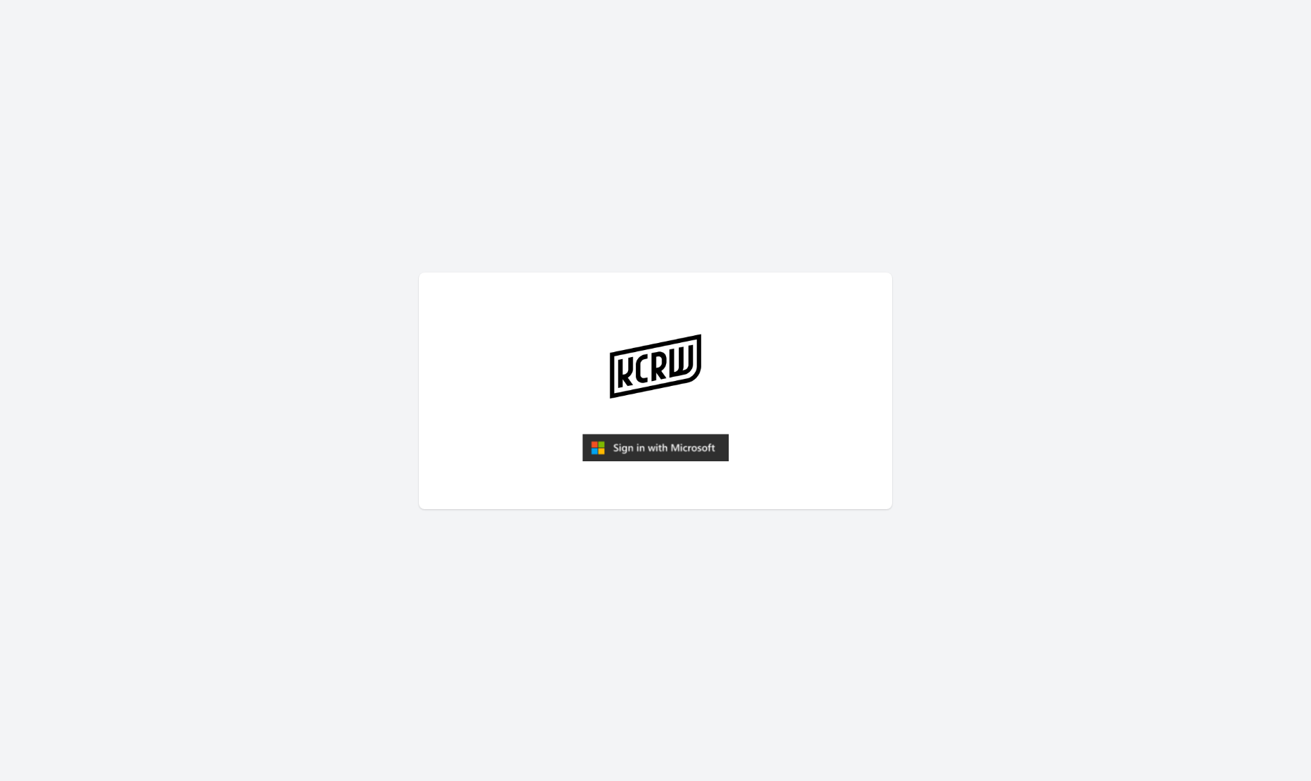
click at [655, 441] on img "submit" at bounding box center [655, 448] width 146 height 28
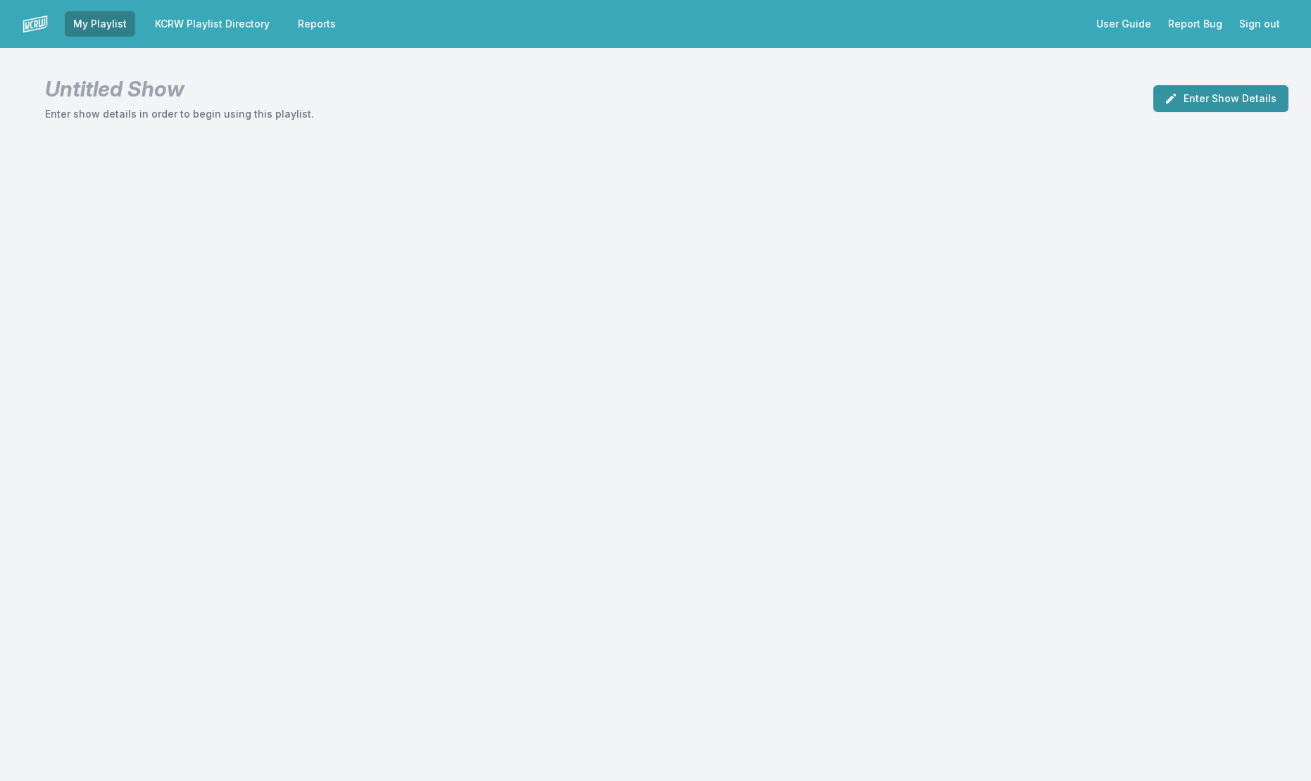
click at [1191, 93] on button "Enter Show Details" at bounding box center [1220, 98] width 135 height 27
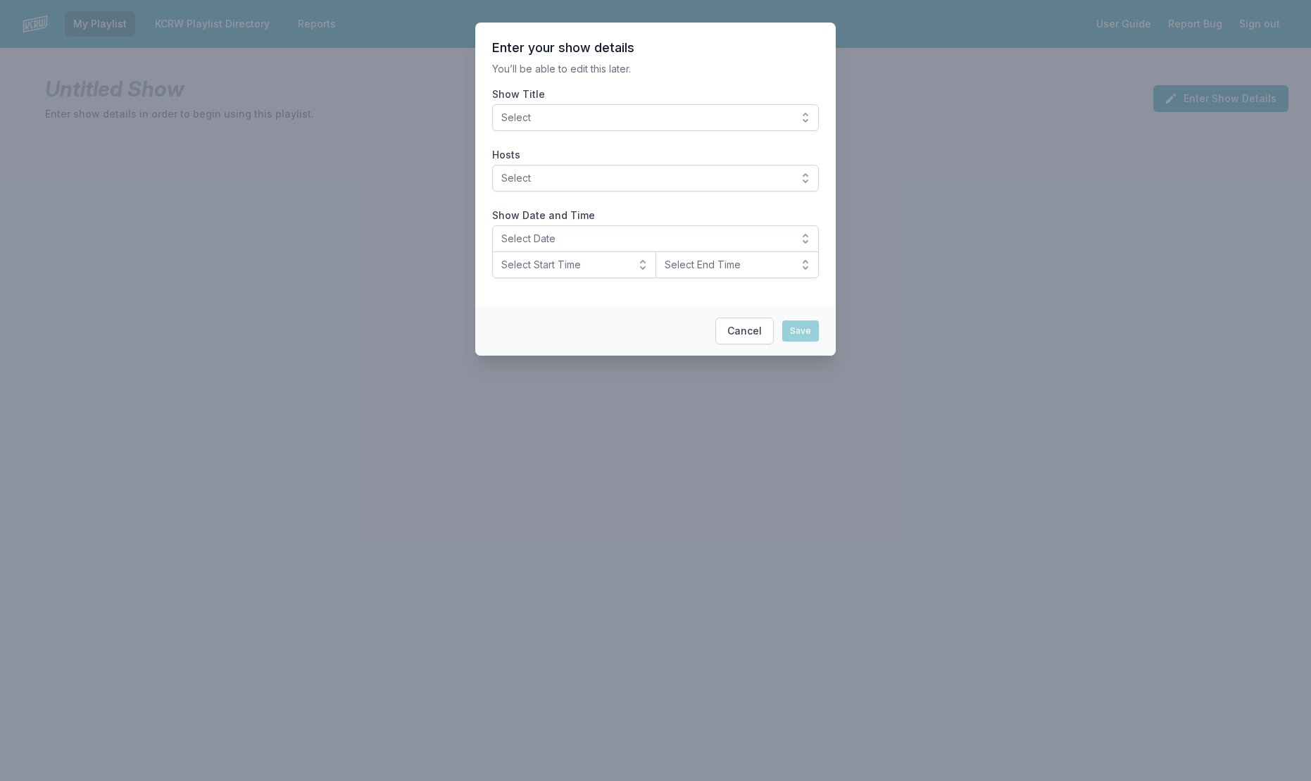
click at [808, 109] on button "Select" at bounding box center [655, 117] width 327 height 27
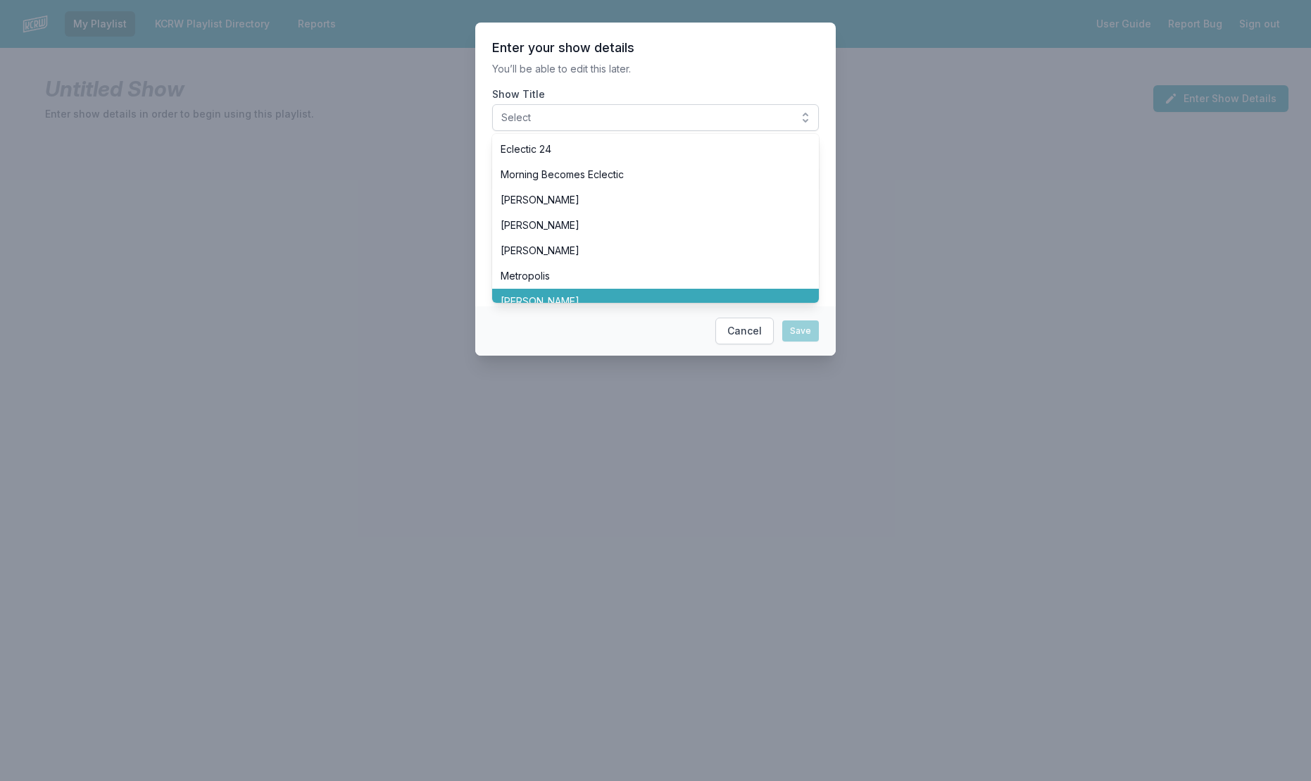
click at [569, 294] on span "[PERSON_NAME]" at bounding box center [646, 301] width 293 height 14
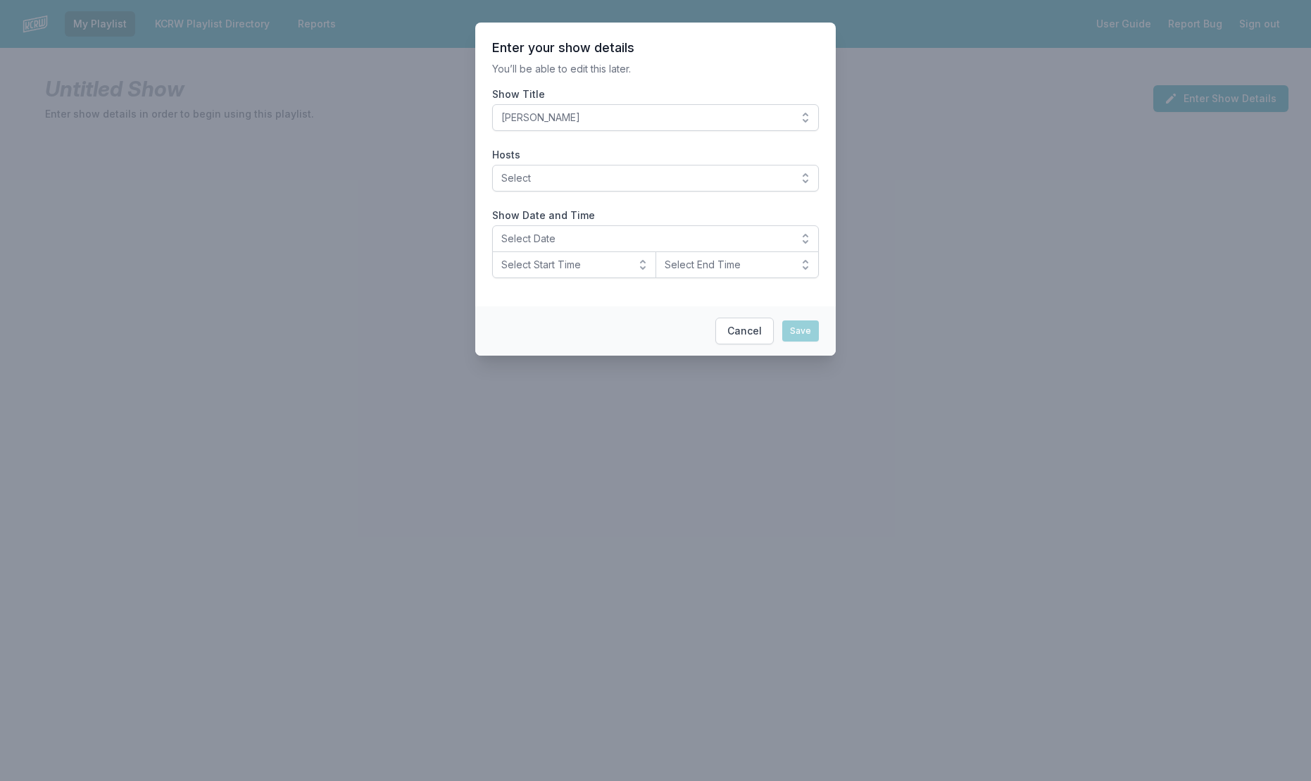
click at [807, 174] on button "Select" at bounding box center [655, 178] width 327 height 27
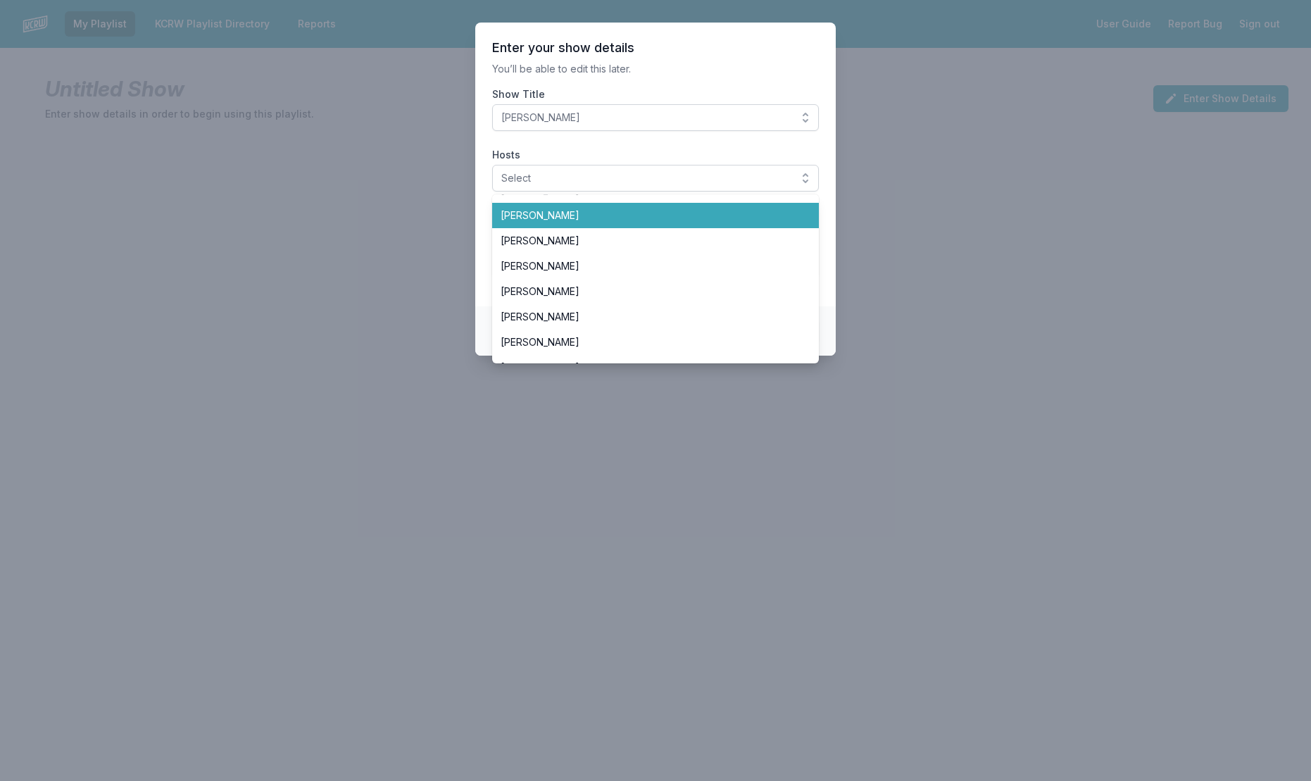
scroll to position [189, 0]
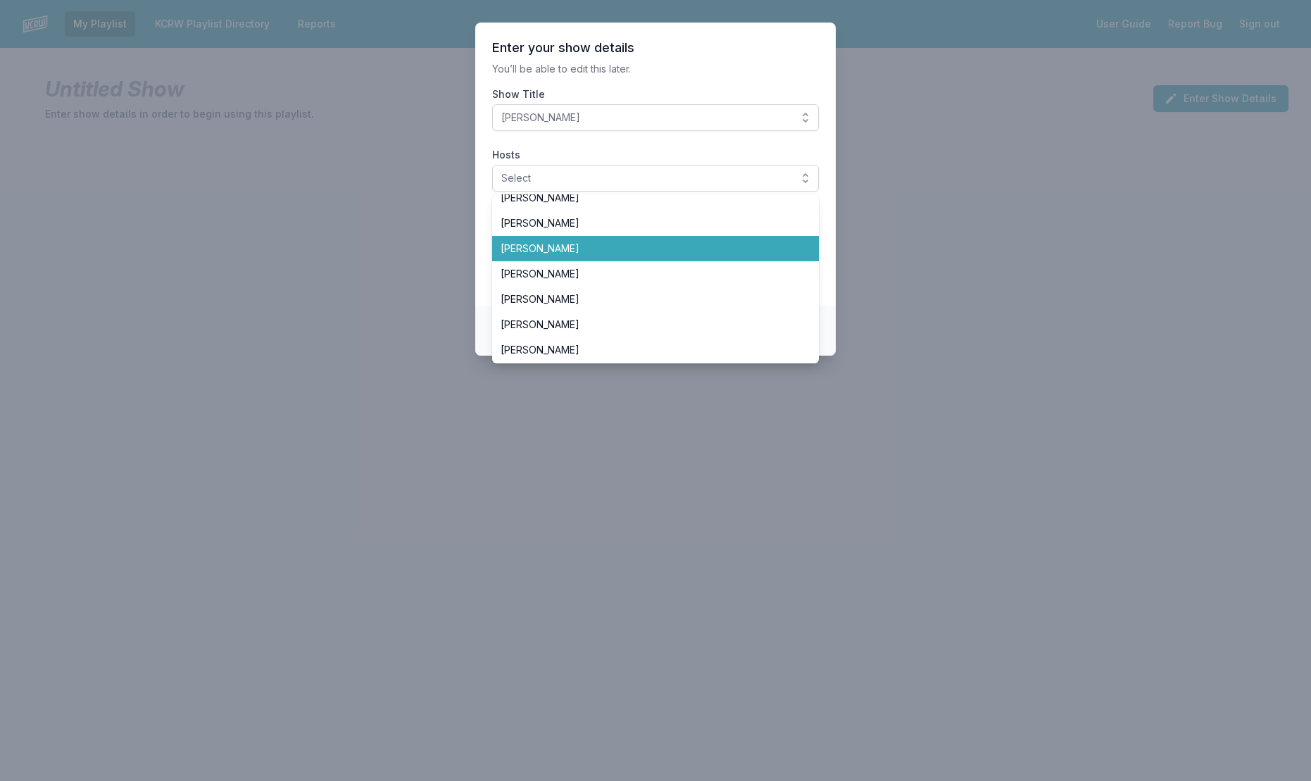
click at [581, 251] on span "[PERSON_NAME]" at bounding box center [646, 248] width 293 height 14
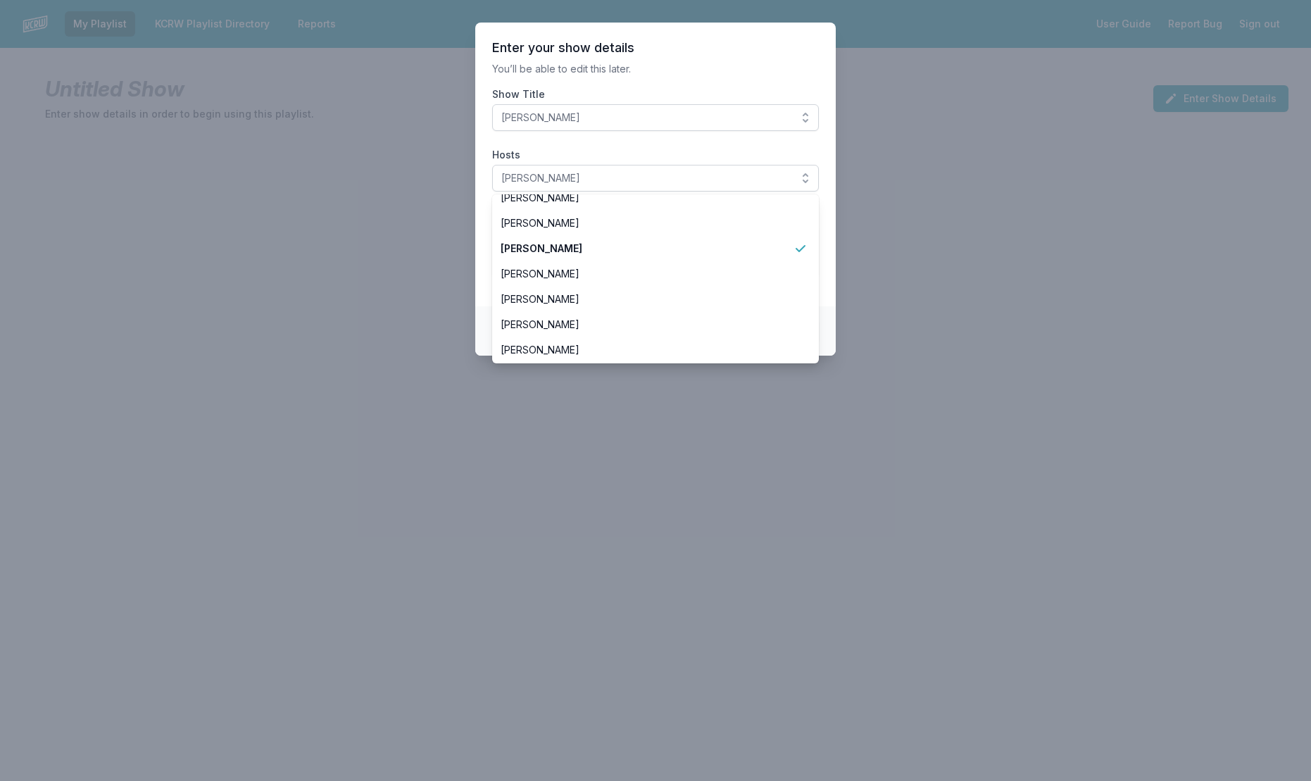
click at [700, 54] on header "Enter your show details" at bounding box center [655, 47] width 327 height 17
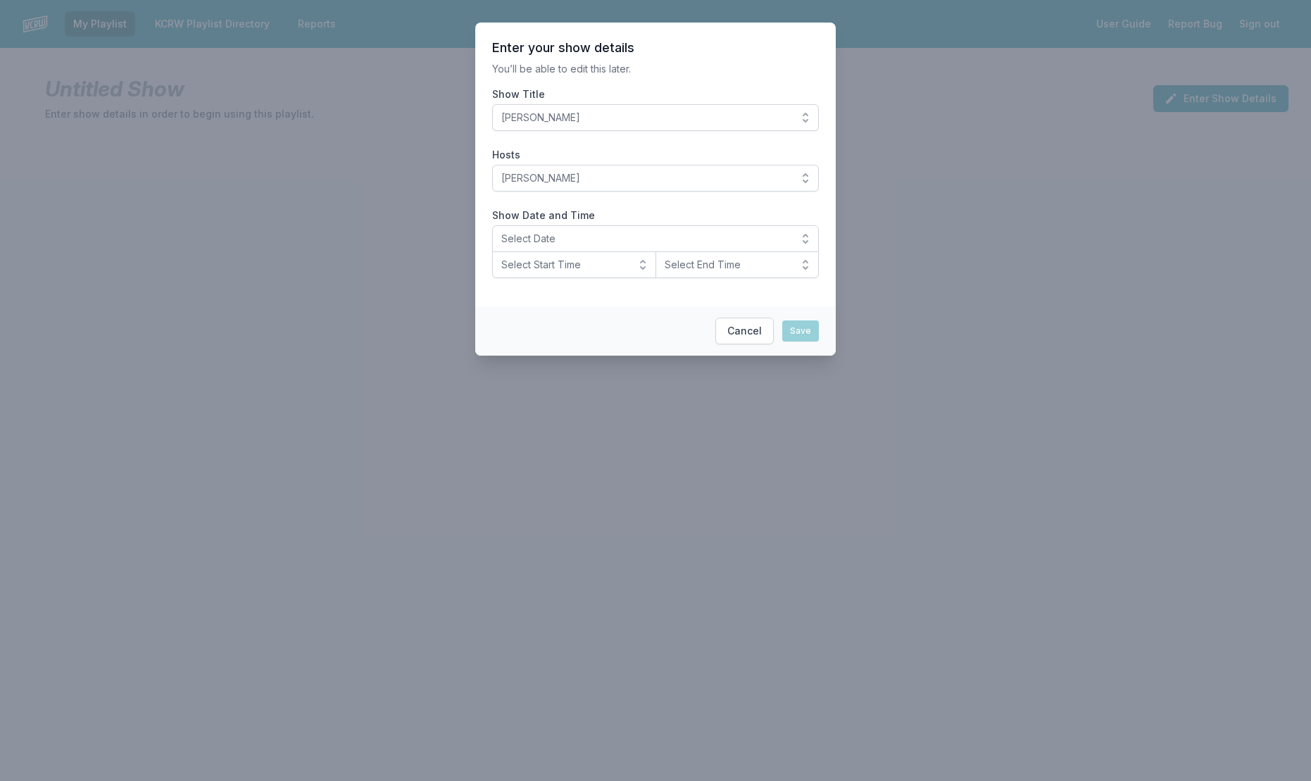
click at [807, 233] on button "Select Date" at bounding box center [655, 238] width 327 height 27
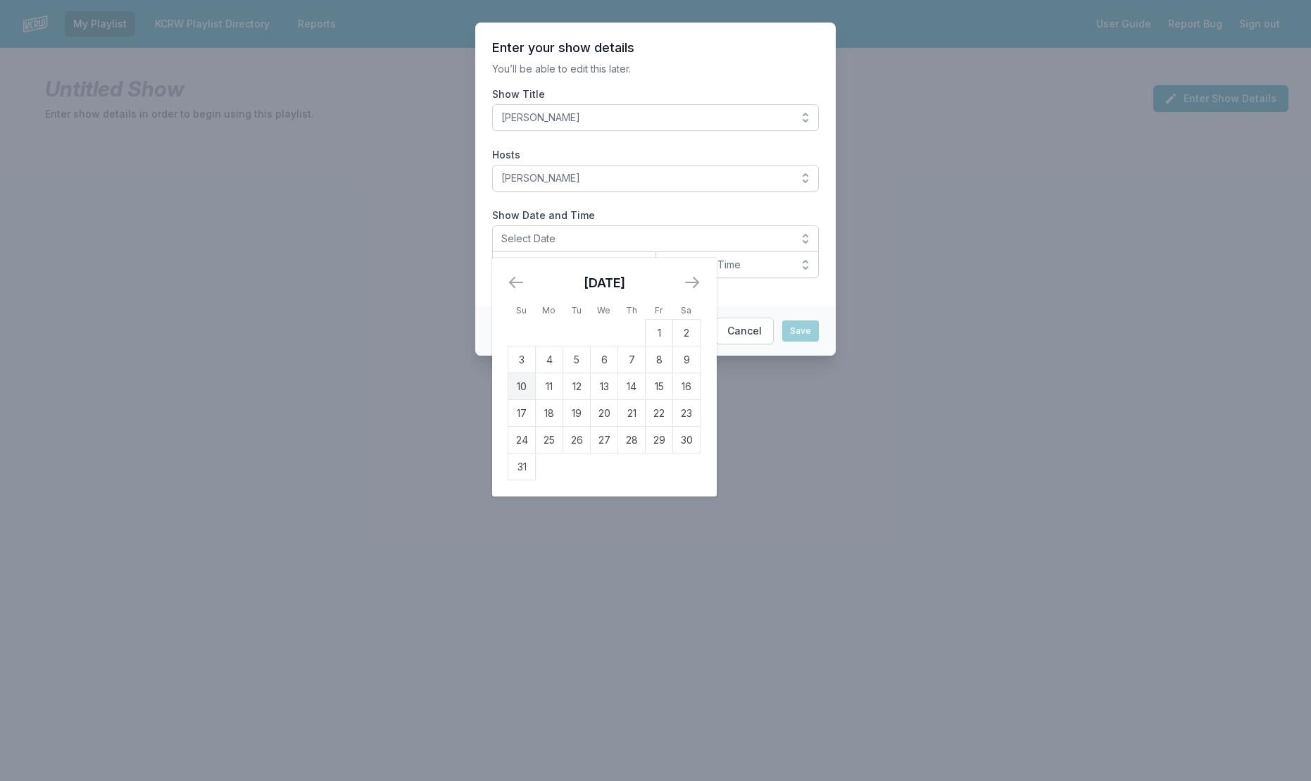
click at [524, 381] on td "10" at bounding box center [521, 386] width 27 height 27
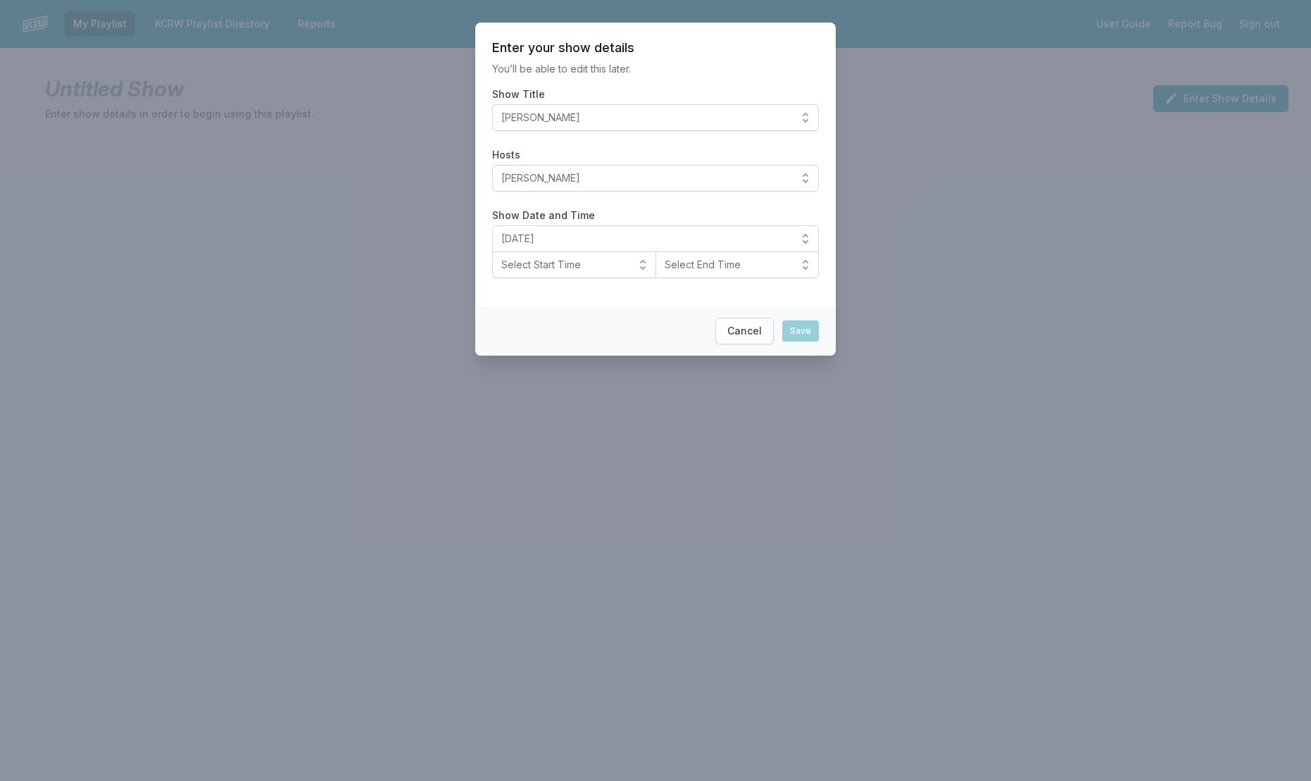
click at [638, 265] on button "Select Start Time" at bounding box center [574, 264] width 164 height 27
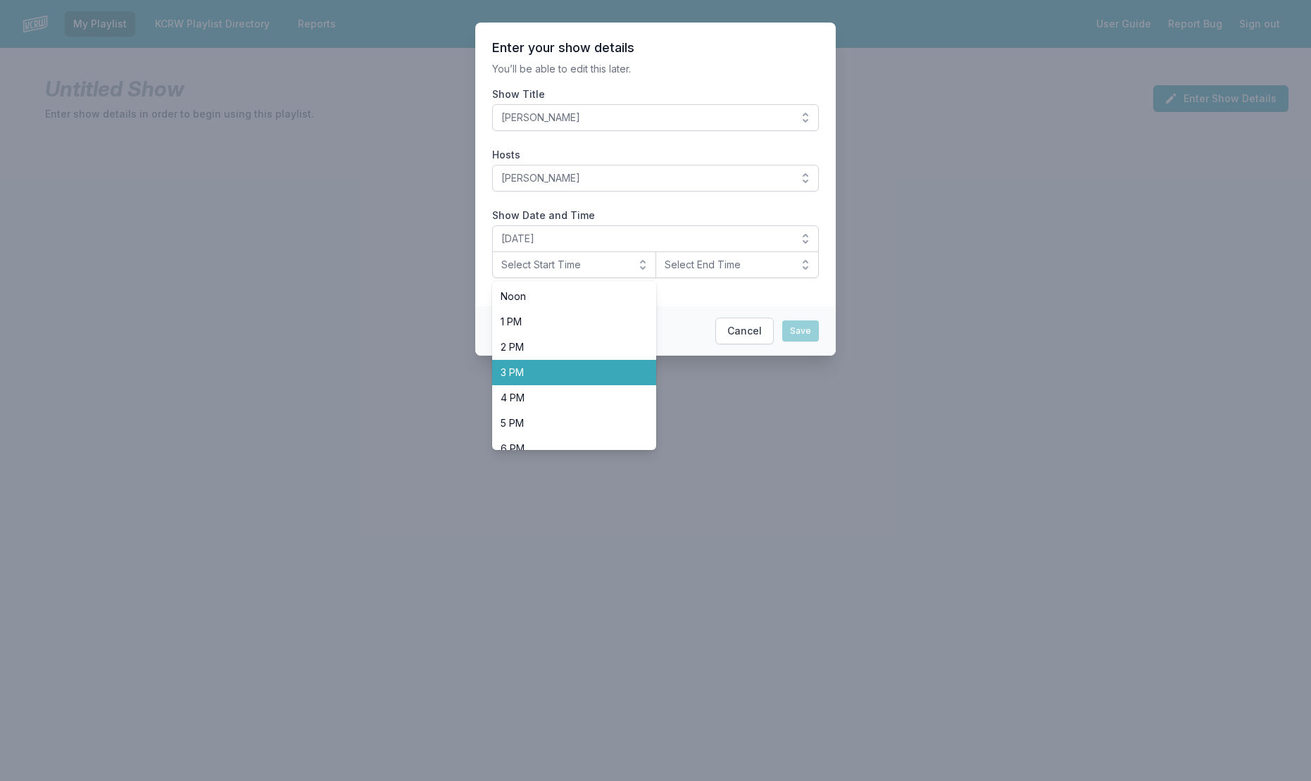
scroll to position [445, 0]
click at [557, 360] on span "8 PM" at bounding box center [565, 358] width 130 height 14
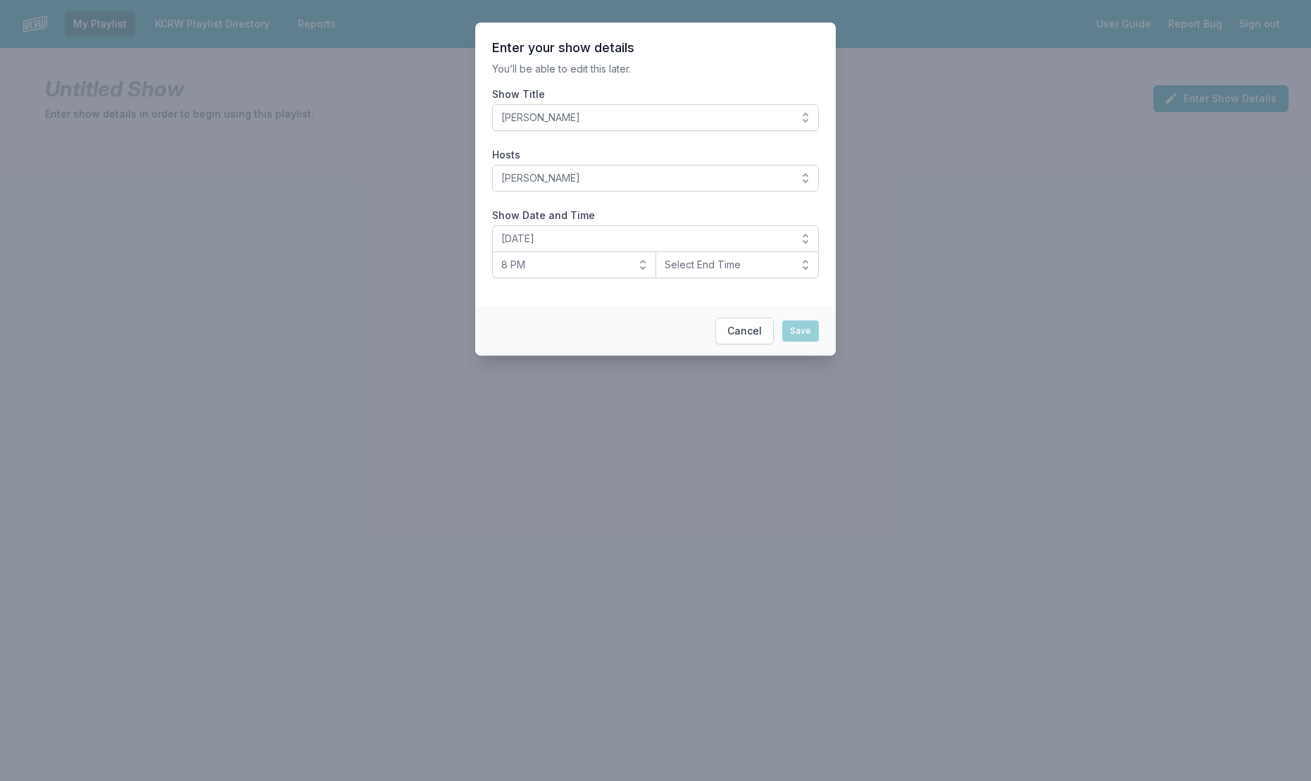
click at [805, 267] on button "Select End Time" at bounding box center [737, 264] width 164 height 27
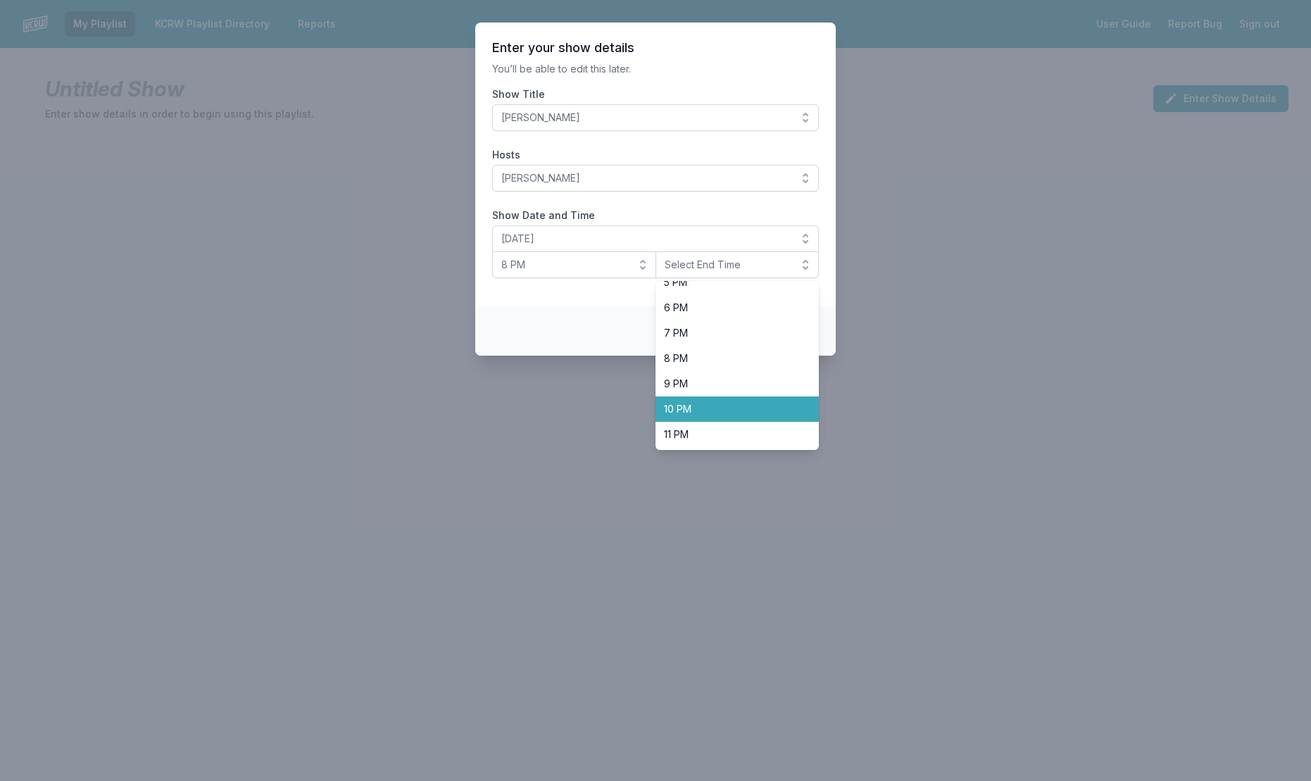
click at [717, 403] on span "10 PM" at bounding box center [729, 409] width 130 height 14
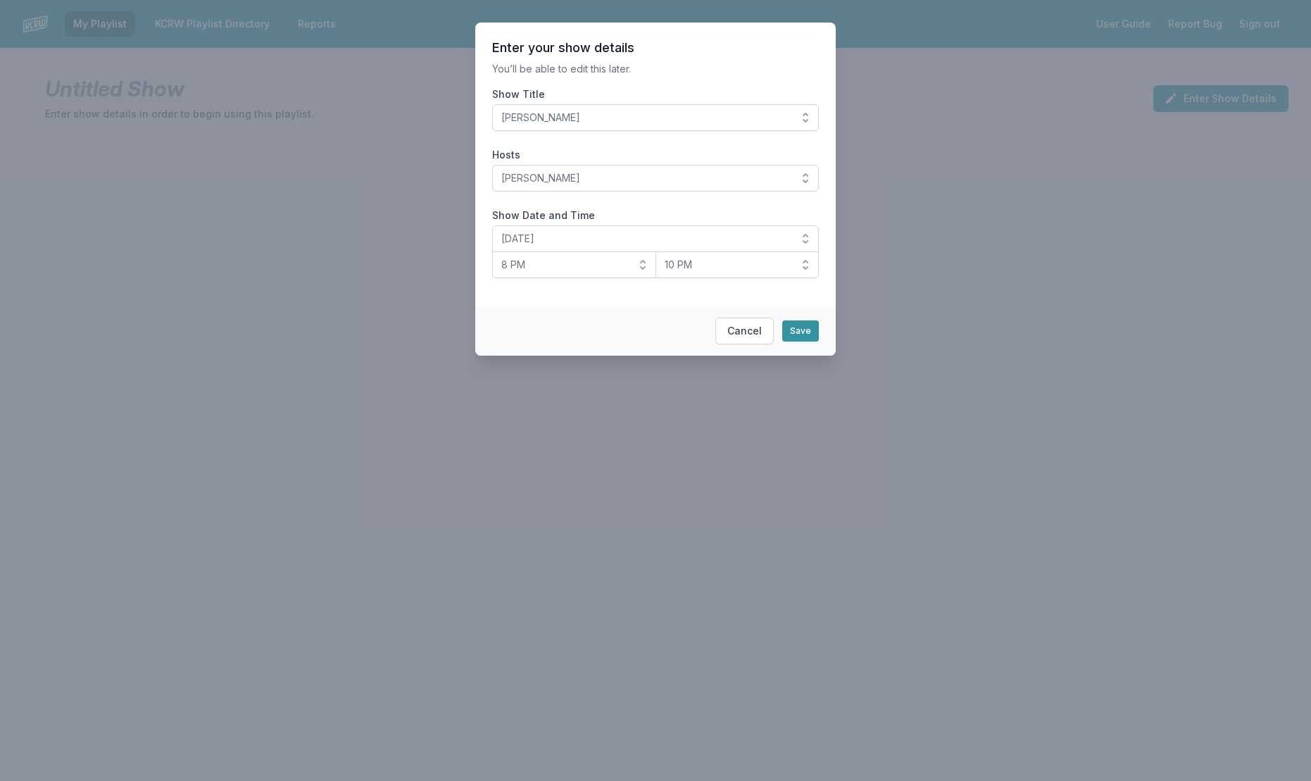
click at [797, 333] on button "Save" at bounding box center [800, 330] width 37 height 21
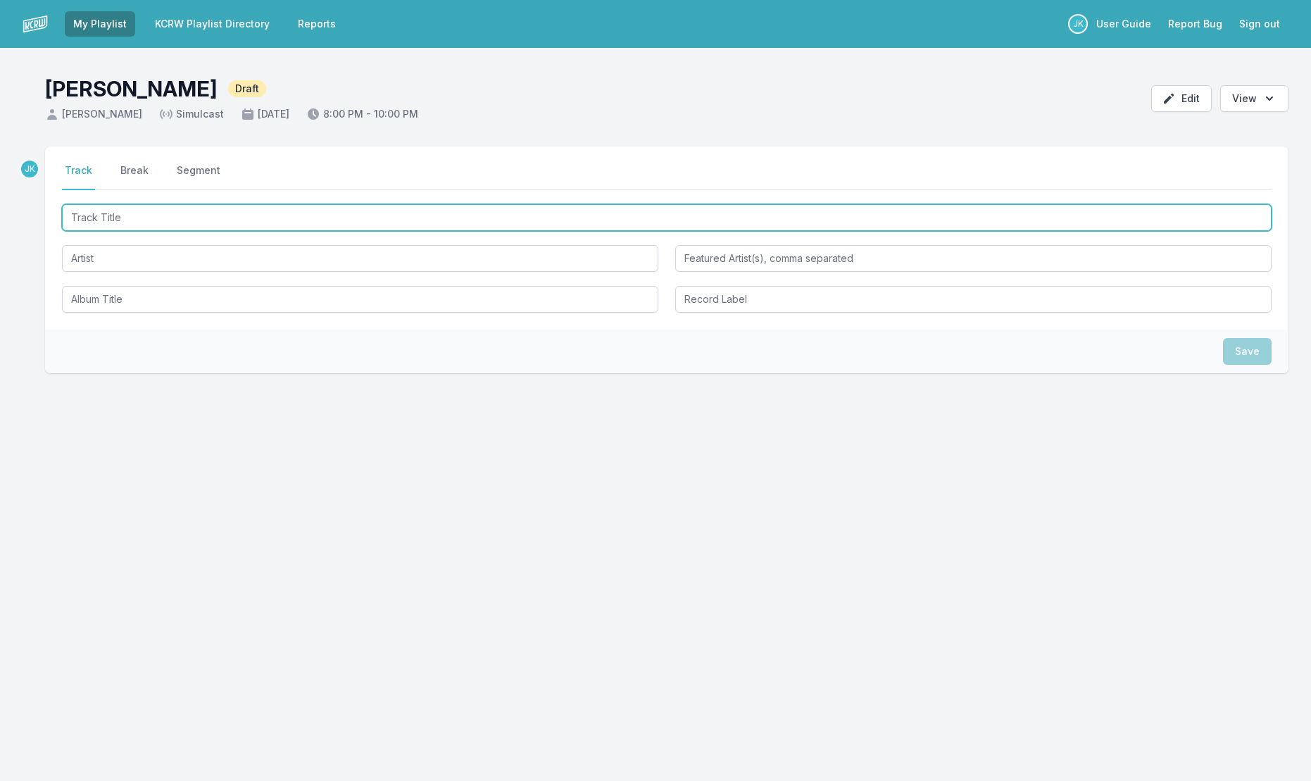
paste input "Black Ark"
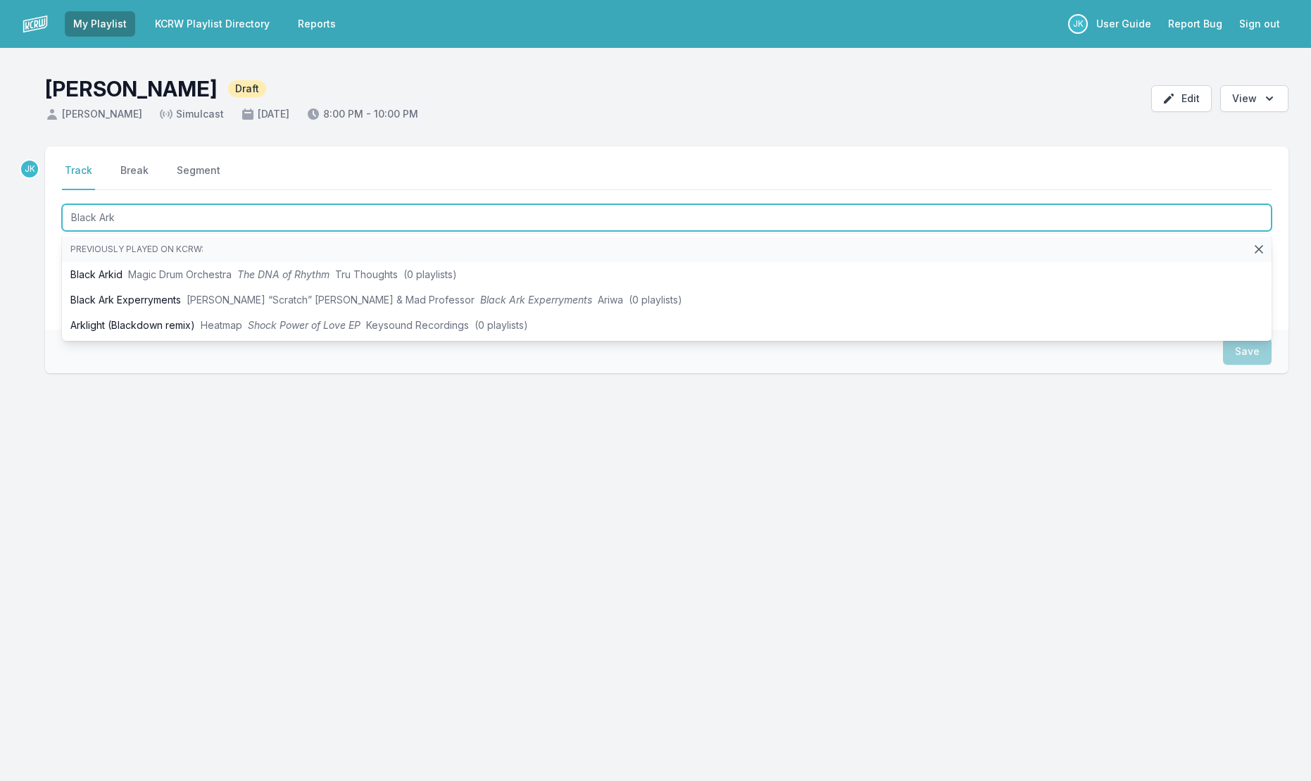
type input "Black Ark"
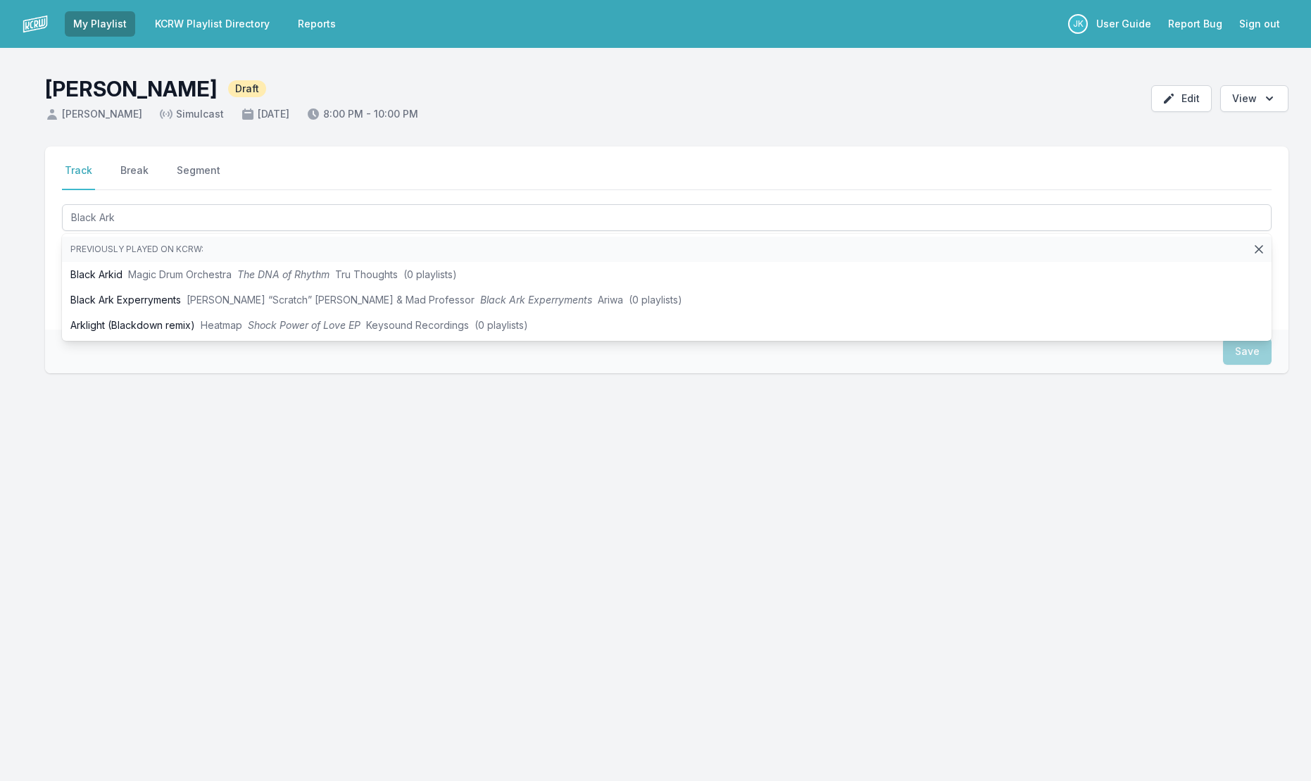
click at [38, 273] on div "Select a tab Track Break Segment Track Break Segment Black Ark Previously playe…" at bounding box center [655, 327] width 1311 height 362
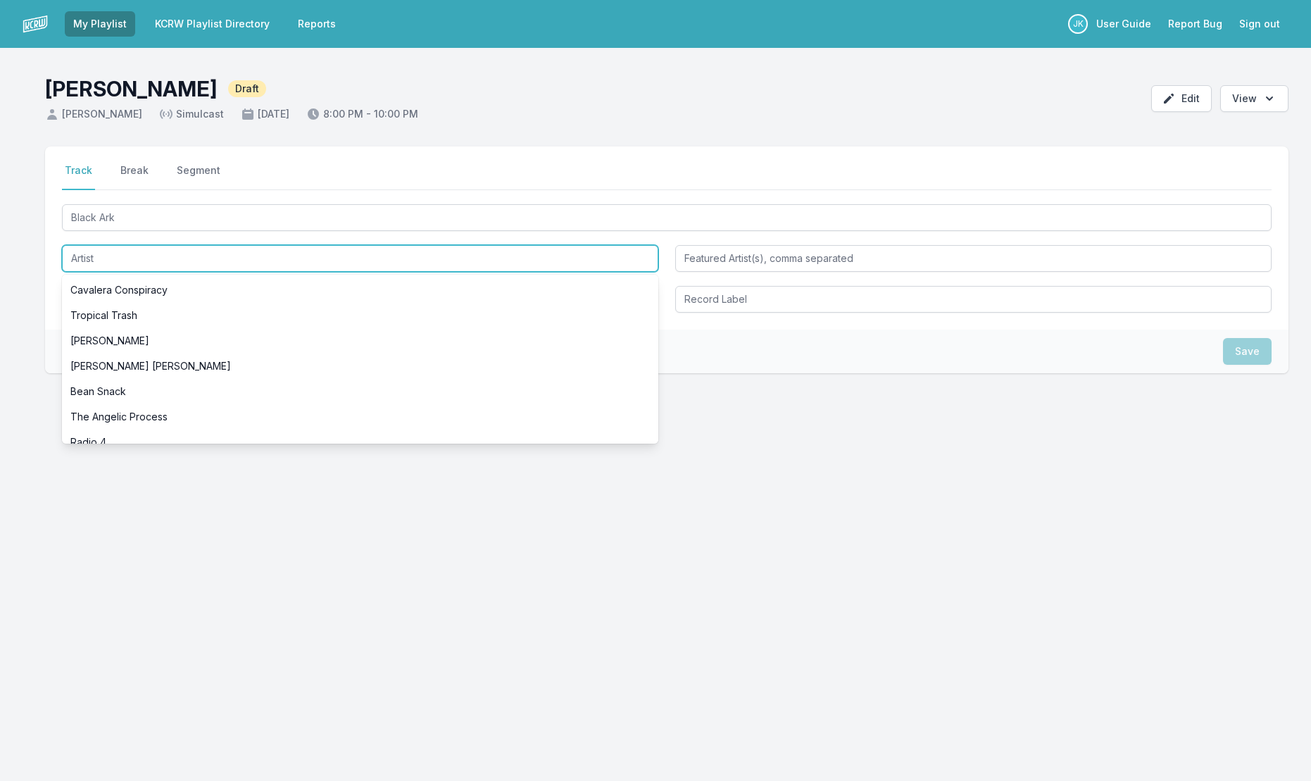
click at [77, 249] on input "Artist" at bounding box center [360, 258] width 596 height 27
paste input "9Ni9ht"
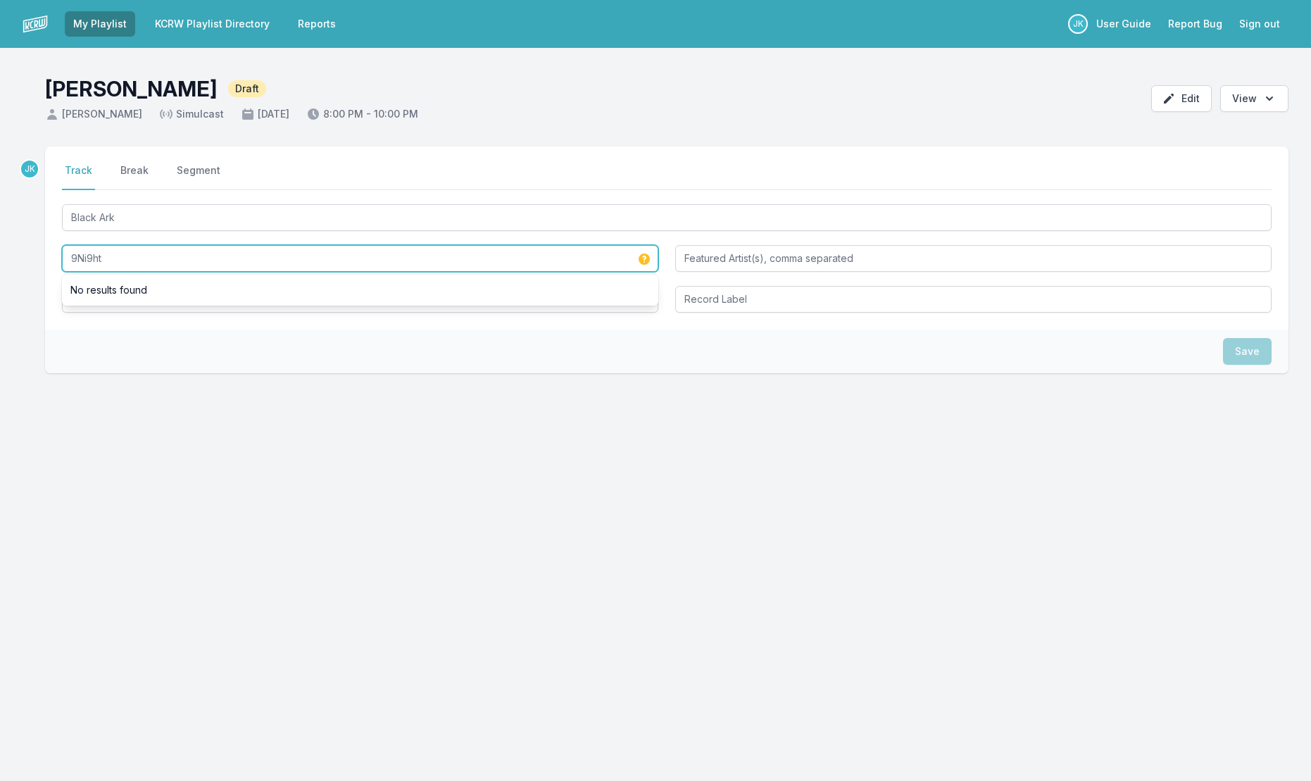
type input "9Ni9ht"
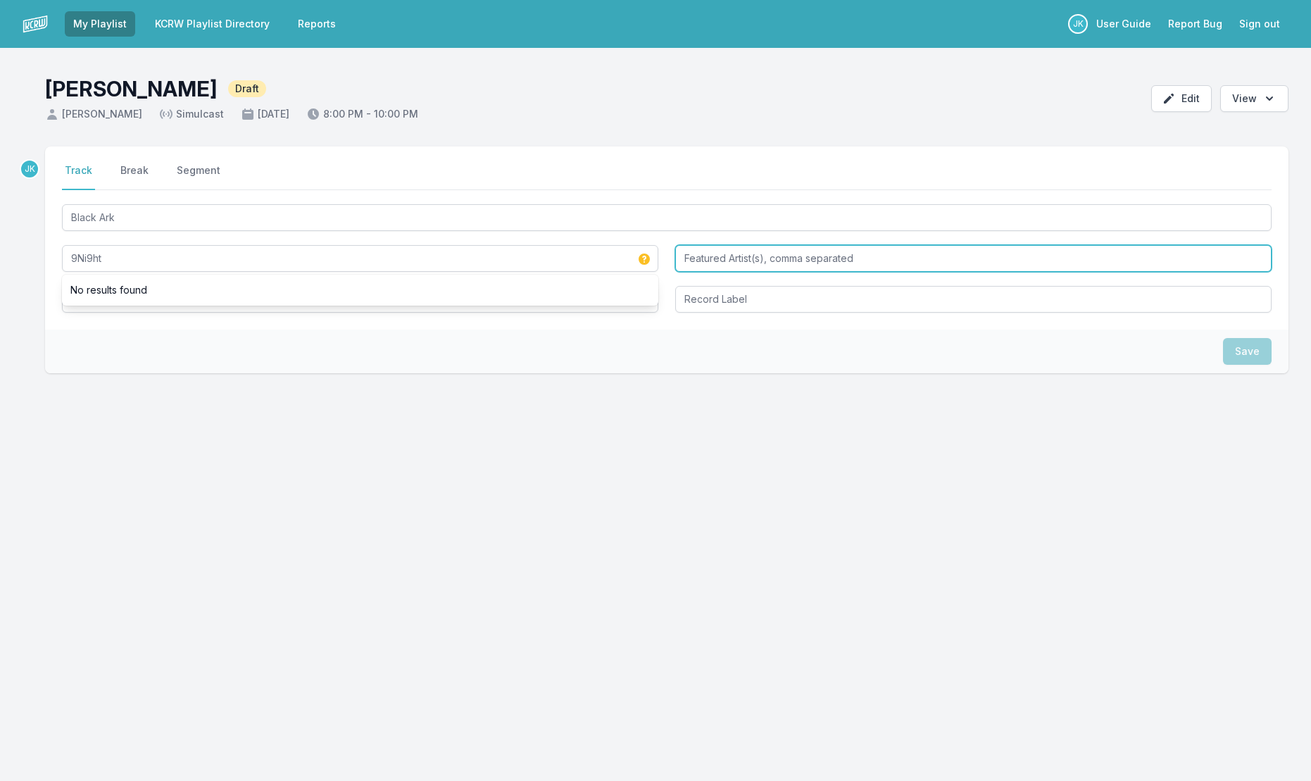
click at [704, 258] on input "Featured Artist(s), comma separated" at bounding box center [973, 258] width 596 height 27
paste input "[PERSON_NAME] "Scratch" [PERSON_NAME]"
type input "[PERSON_NAME] "Scratch" [PERSON_NAME]"
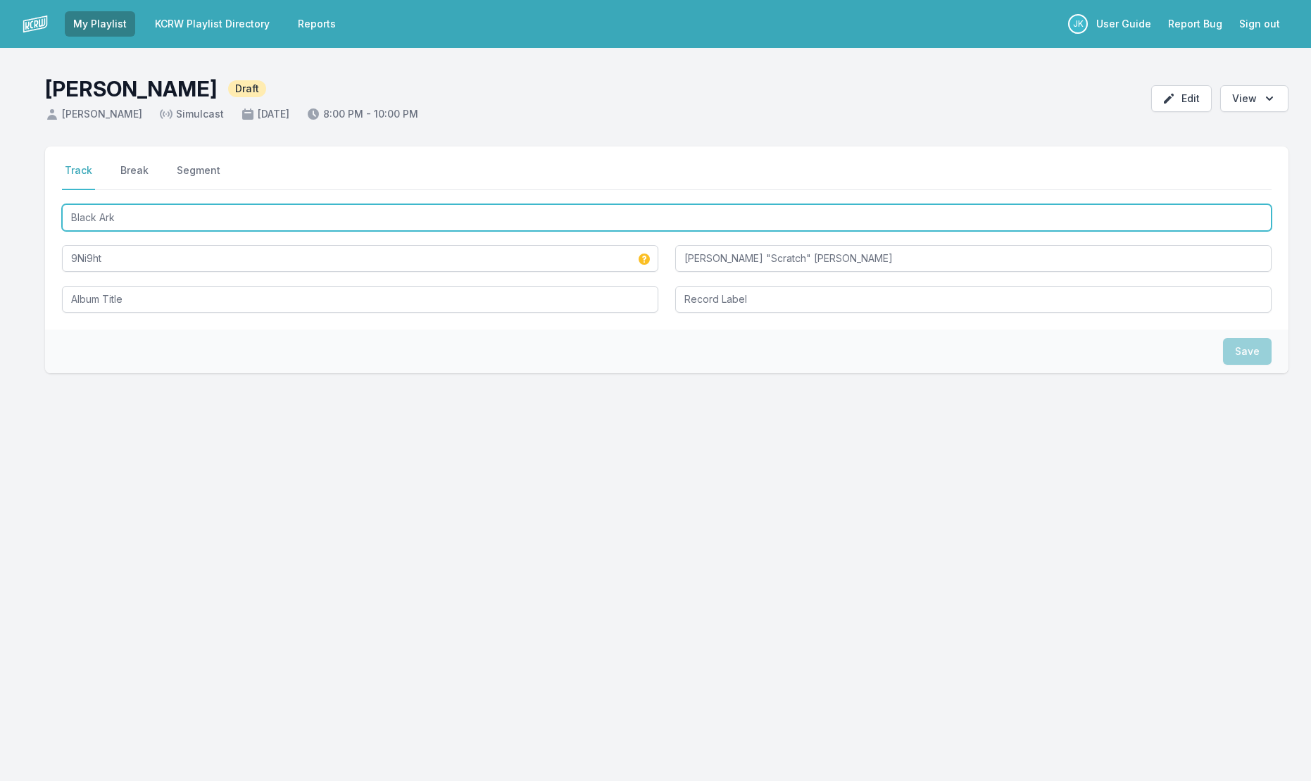
click at [98, 213] on input "Black Ark" at bounding box center [666, 217] width 1209 height 27
drag, startPoint x: 98, startPoint y: 213, endPoint x: 87, endPoint y: 299, distance: 86.6
click at [84, 301] on div "Black Ark 9Ni9ht [PERSON_NAME] "Scratch" [PERSON_NAME]" at bounding box center [666, 256] width 1209 height 111
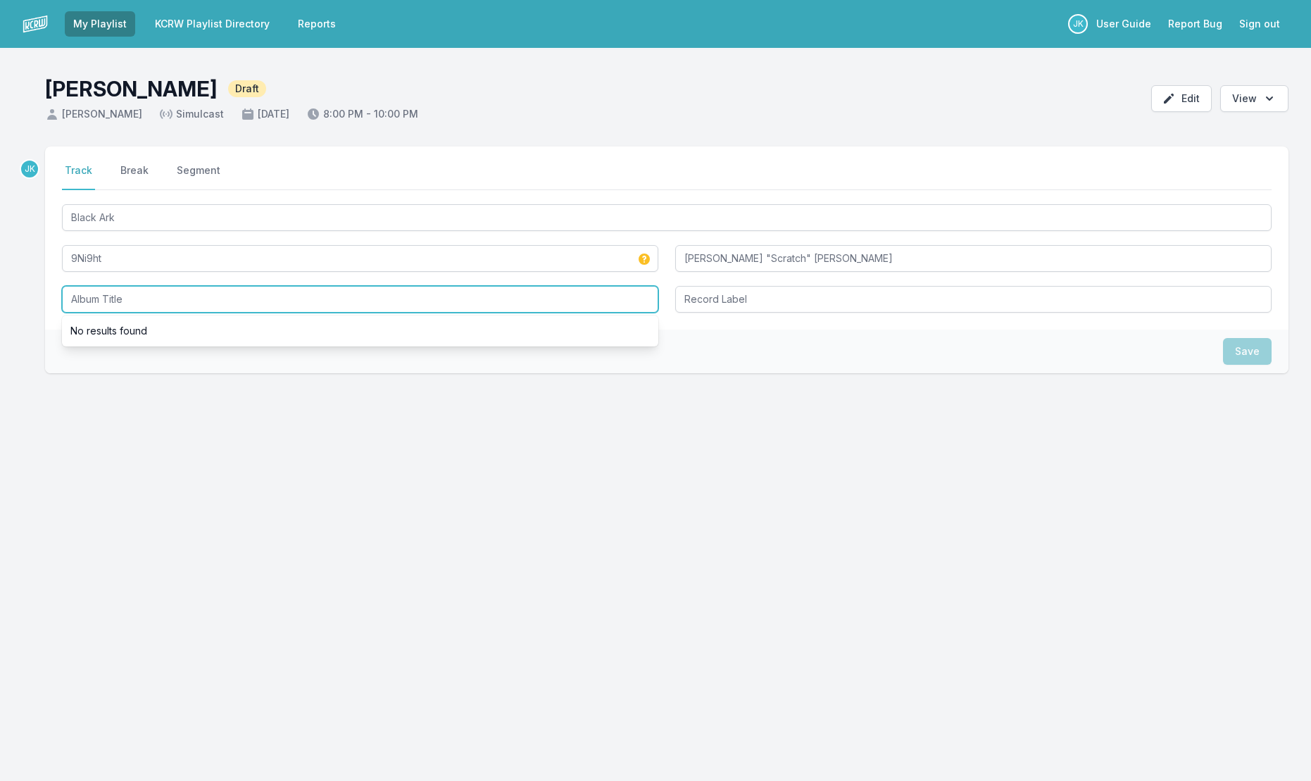
click at [87, 298] on input "Album Title" at bounding box center [360, 299] width 596 height 27
paste input "Black Ark"
type input "Black Ark"
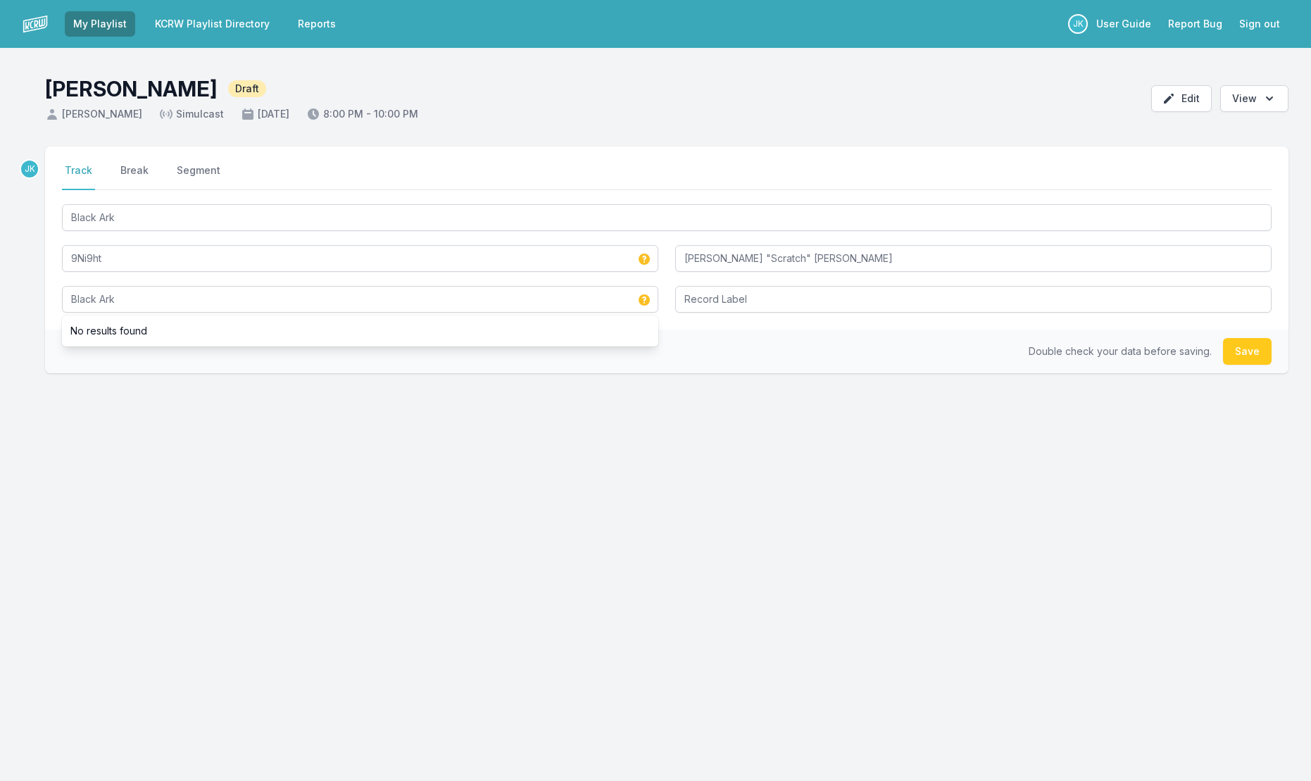
click at [1241, 348] on button "Save" at bounding box center [1247, 351] width 49 height 27
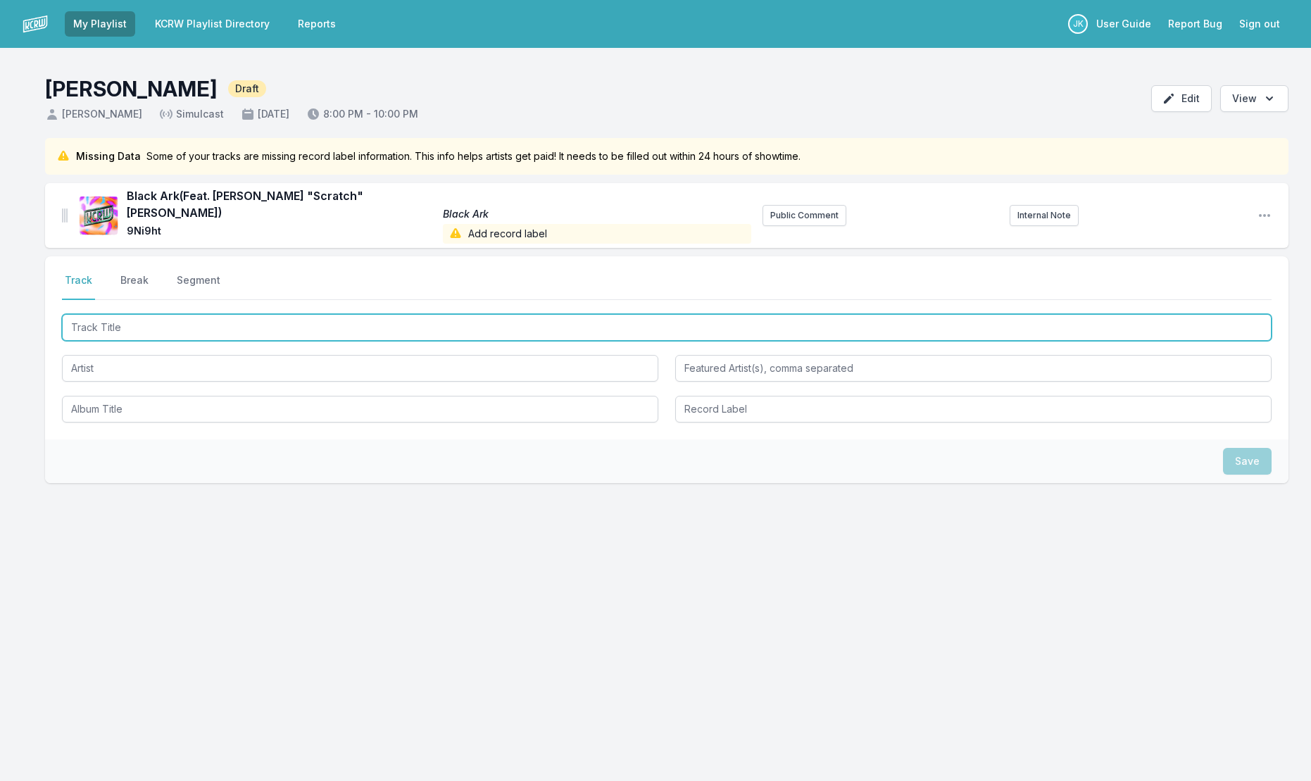
click at [116, 314] on input "Track Title" at bounding box center [666, 327] width 1209 height 27
paste input "Darlin'"
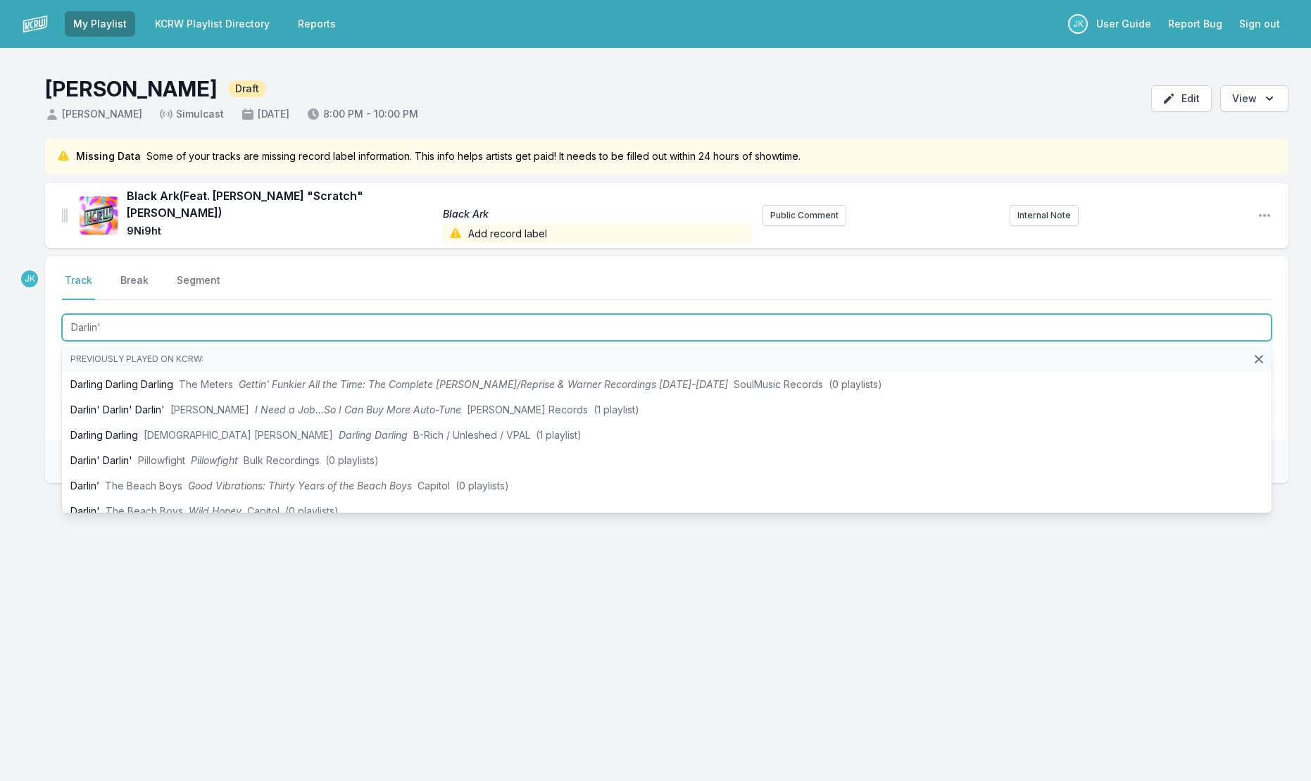
type input "Darlin'"
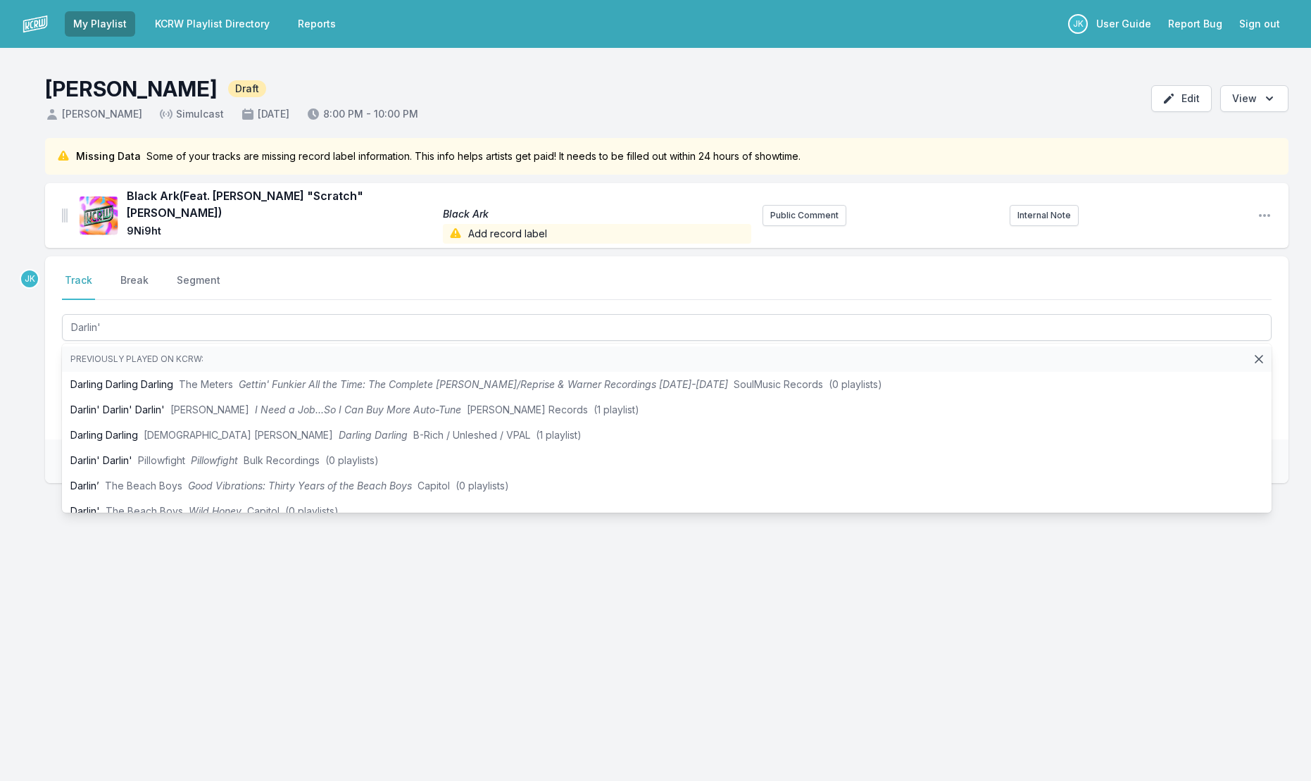
click at [38, 353] on div "Missing Data Some of your tracks are missing record label information. This inf…" at bounding box center [655, 378] width 1311 height 480
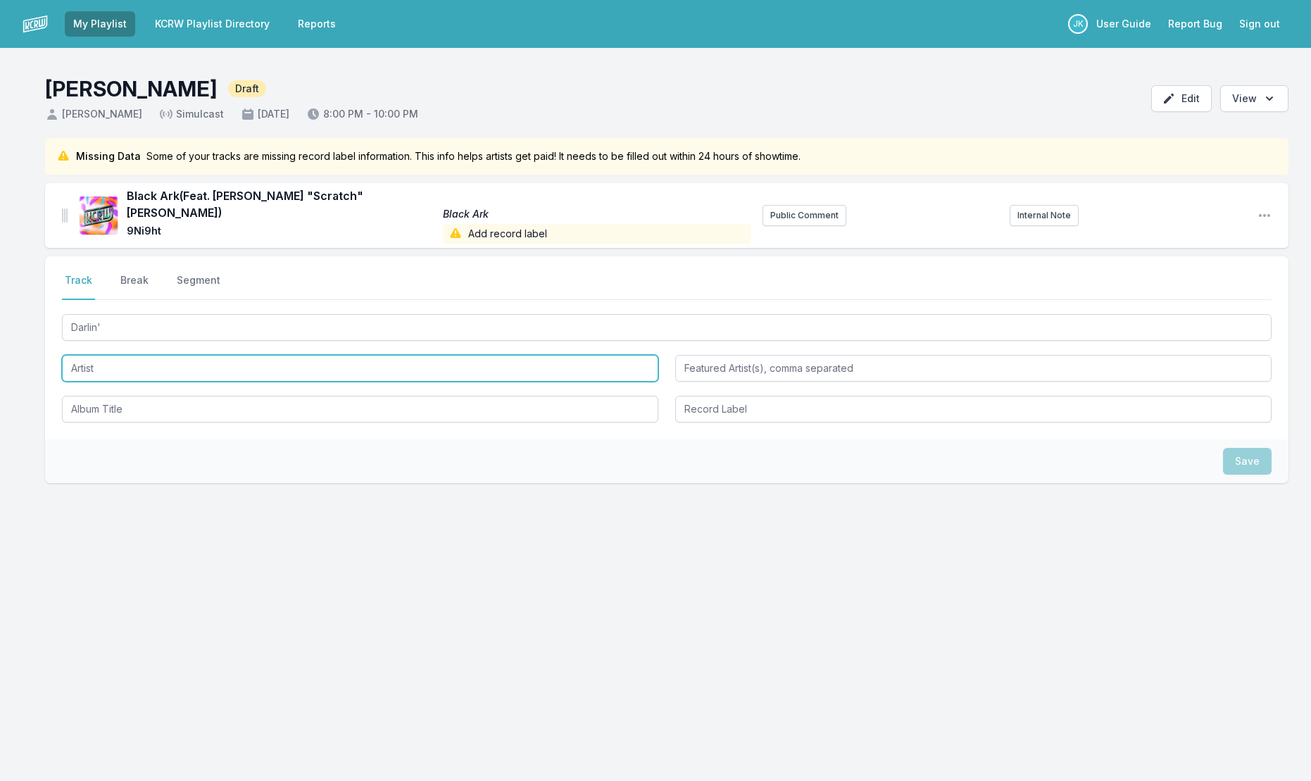
click at [79, 357] on input "Artist" at bounding box center [360, 368] width 596 height 27
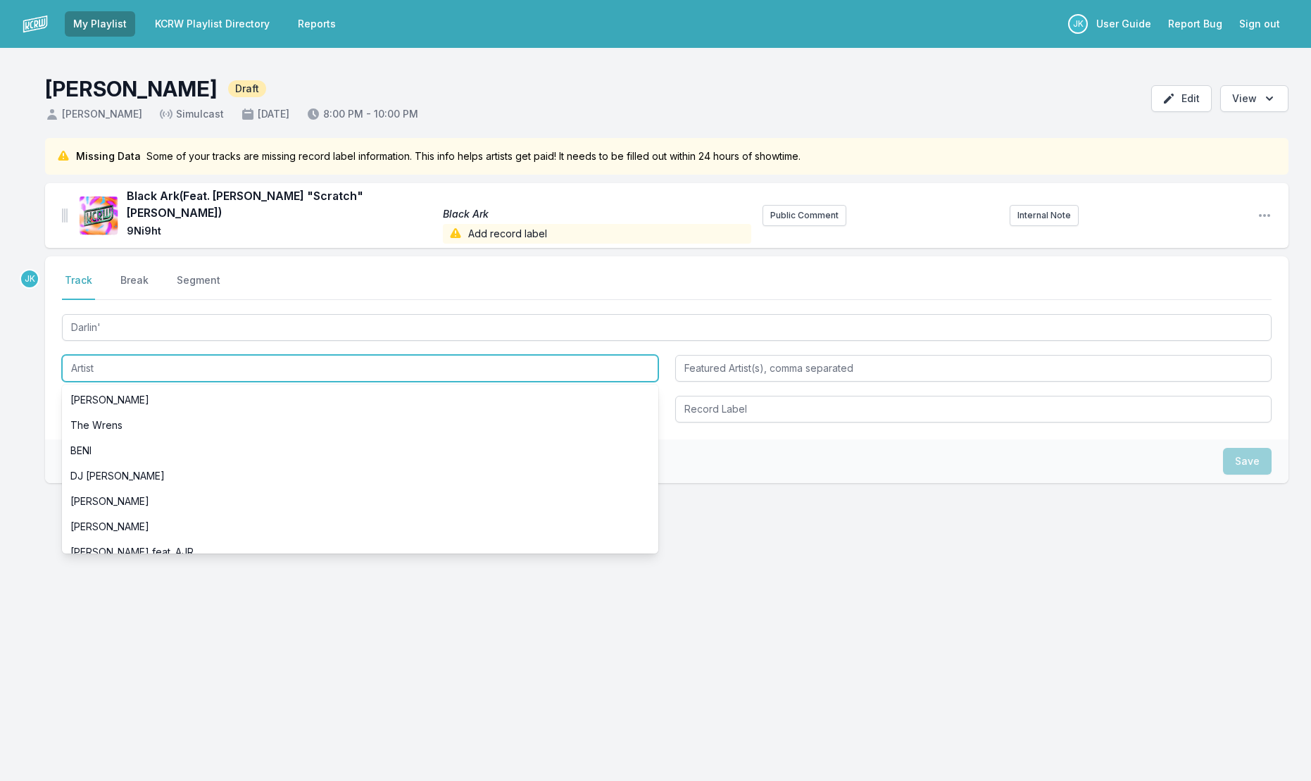
paste input "Luude"
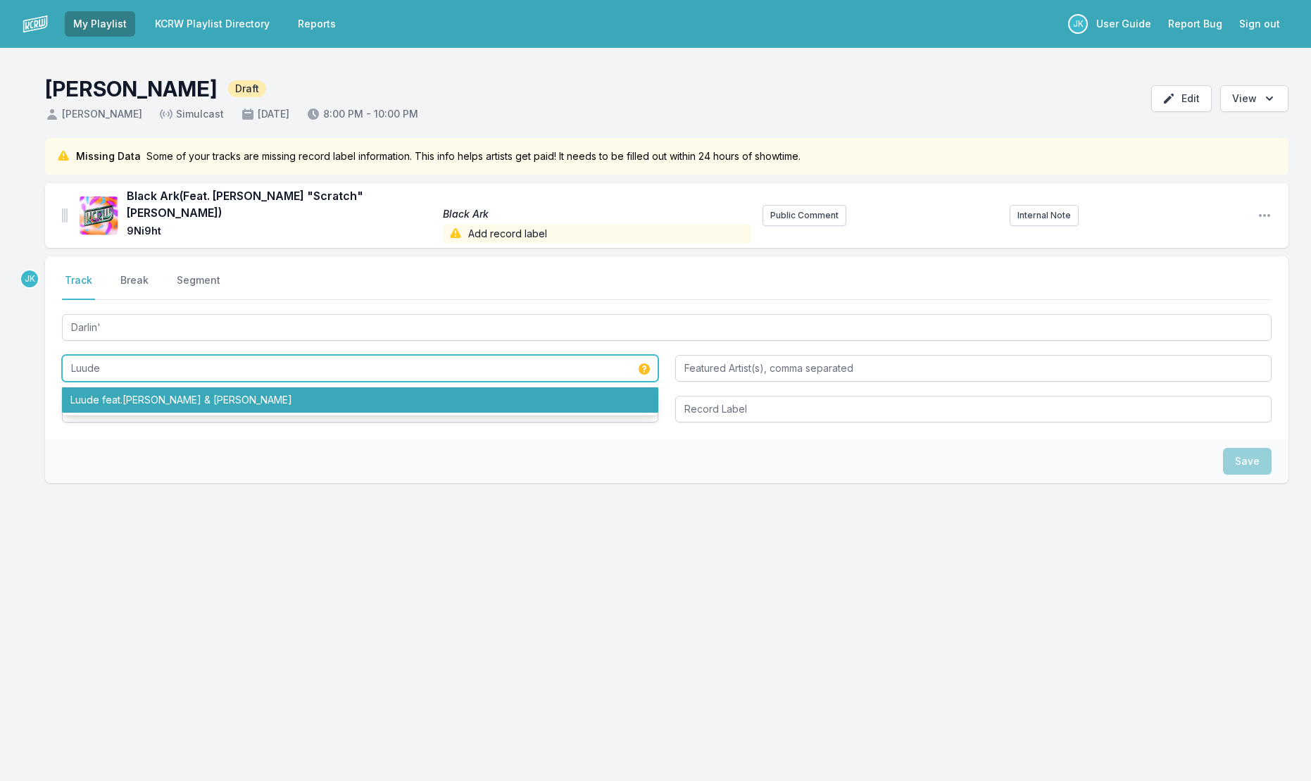
type input "Luude"
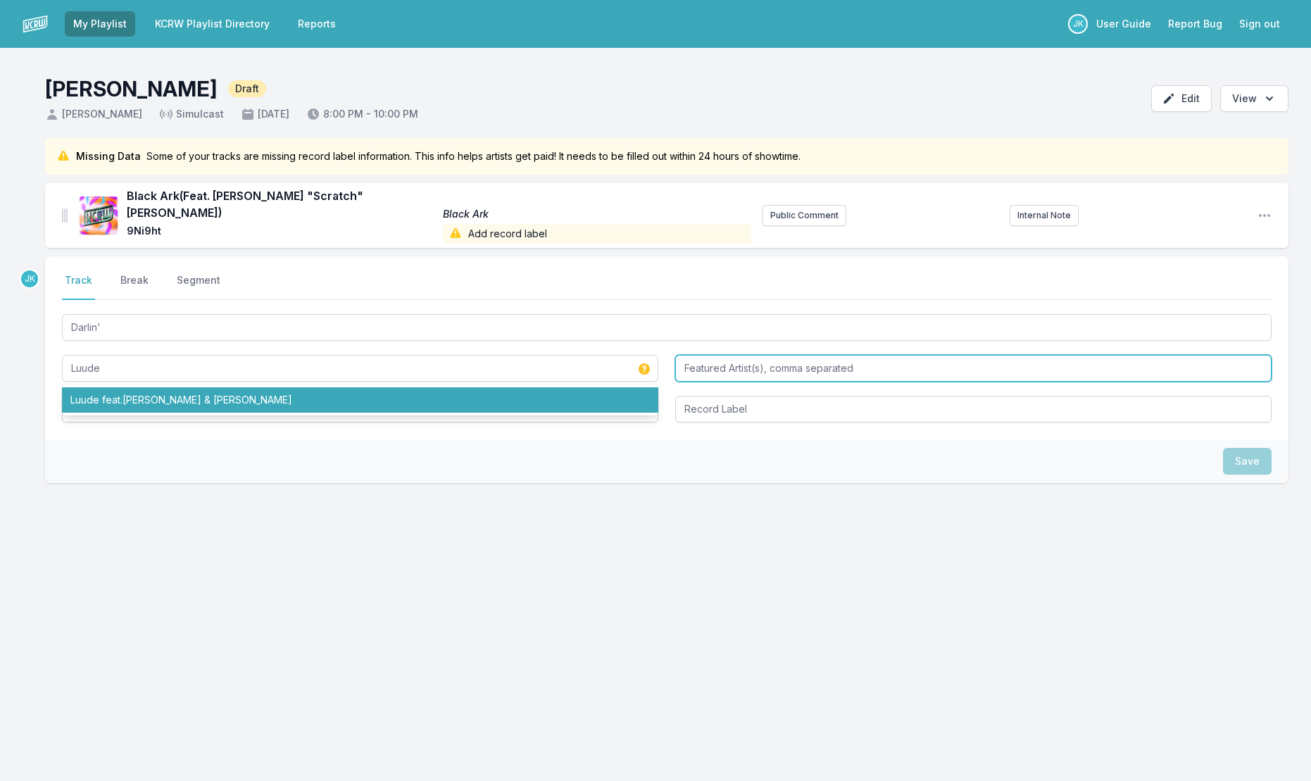
click at [720, 356] on input "Featured Artist(s), comma separated" at bounding box center [973, 368] width 596 height 27
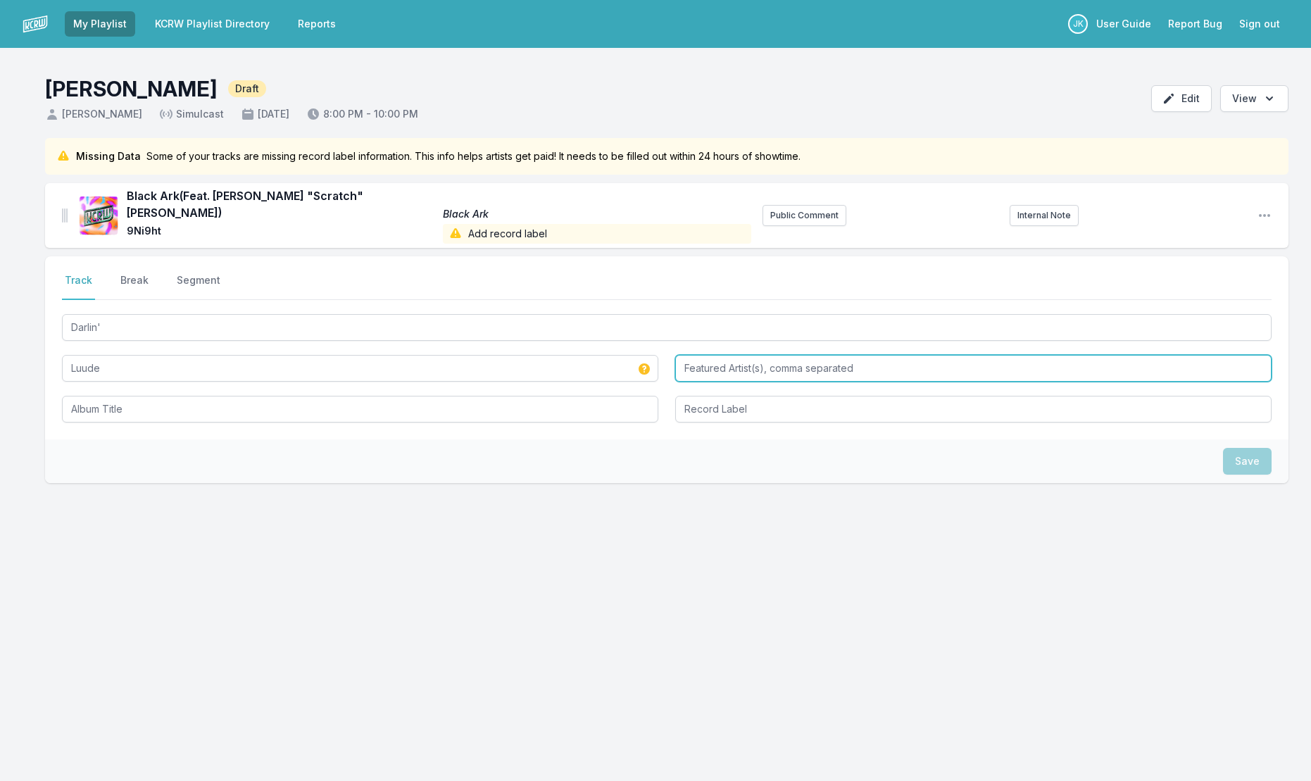
paste input "[PERSON_NAME], [PERSON_NAME]"
type input "[PERSON_NAME], [PERSON_NAME]"
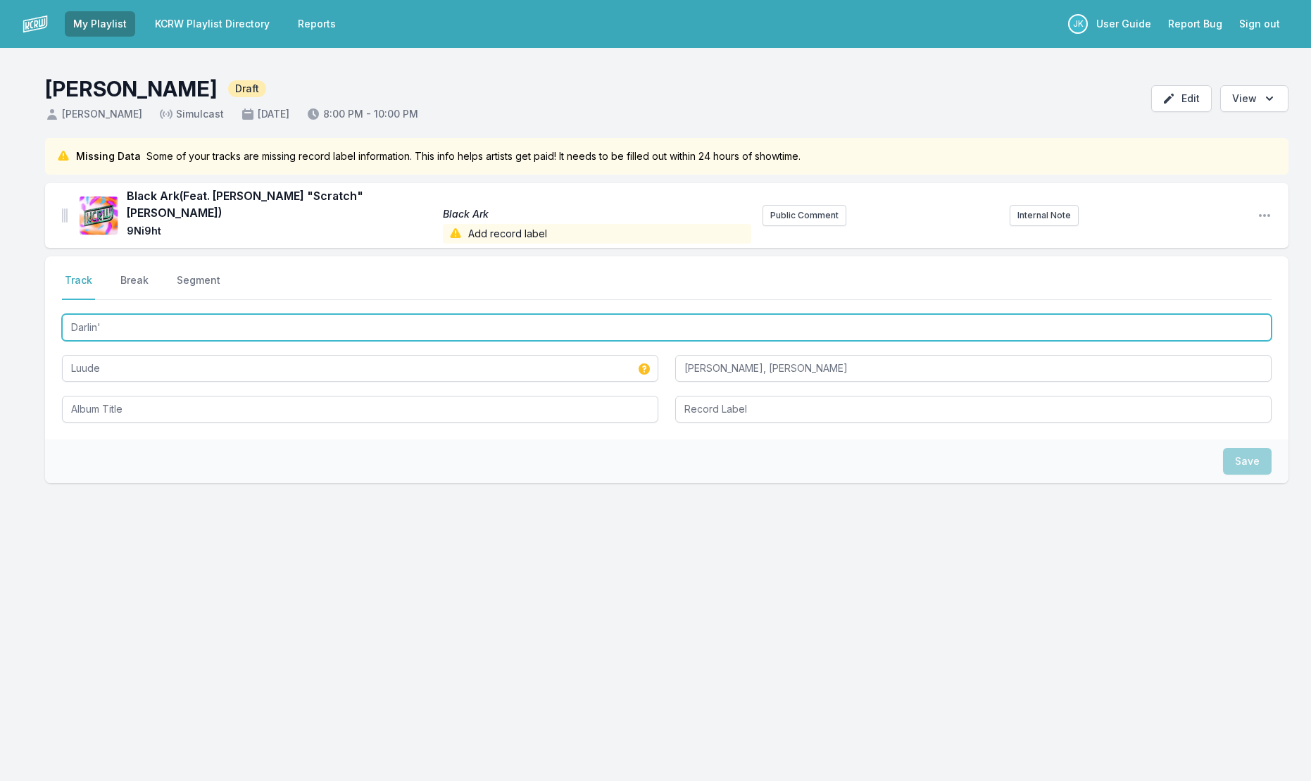
click at [126, 314] on input "Darlin'" at bounding box center [666, 327] width 1209 height 27
drag, startPoint x: 95, startPoint y: 310, endPoint x: 82, endPoint y: 401, distance: 92.4
click at [82, 401] on div "[PERSON_NAME] [PERSON_NAME], [PERSON_NAME]" at bounding box center [666, 366] width 1209 height 111
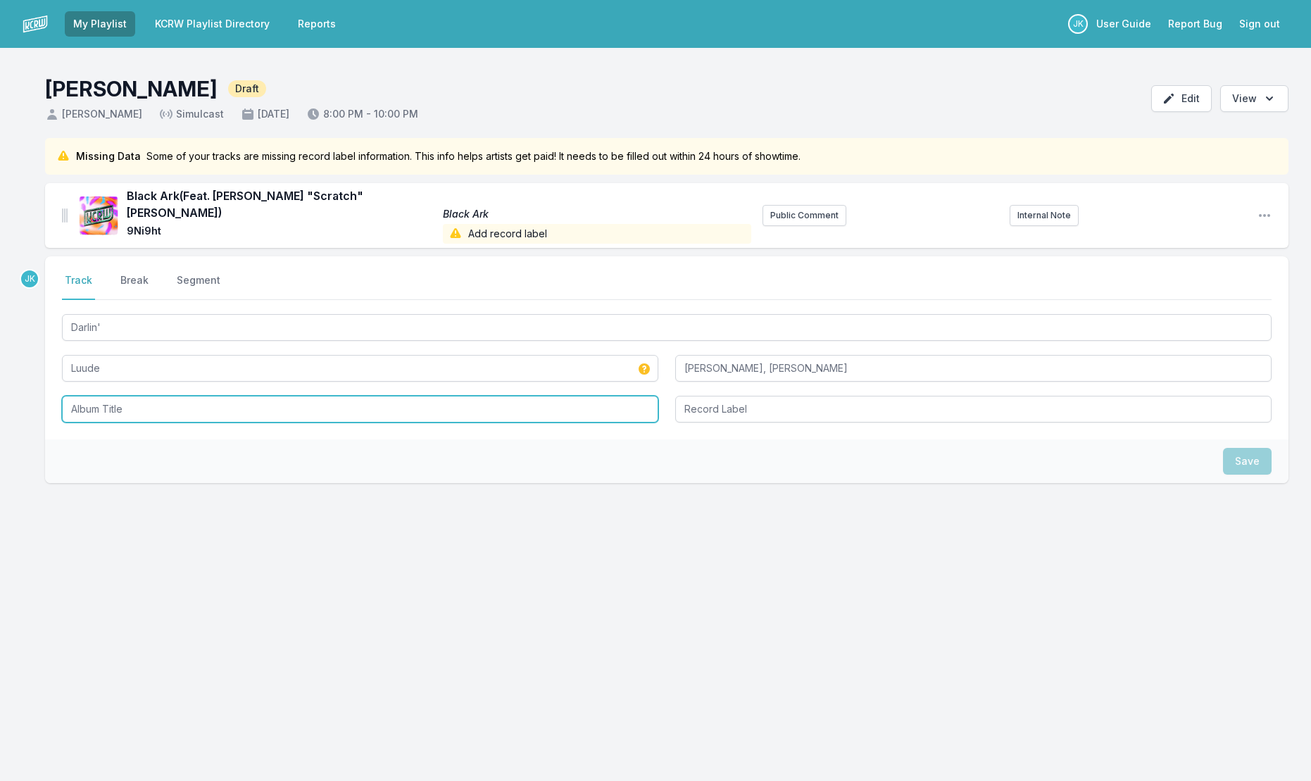
click at [85, 396] on input "Album Title" at bounding box center [360, 409] width 596 height 27
paste input "Darlin'"
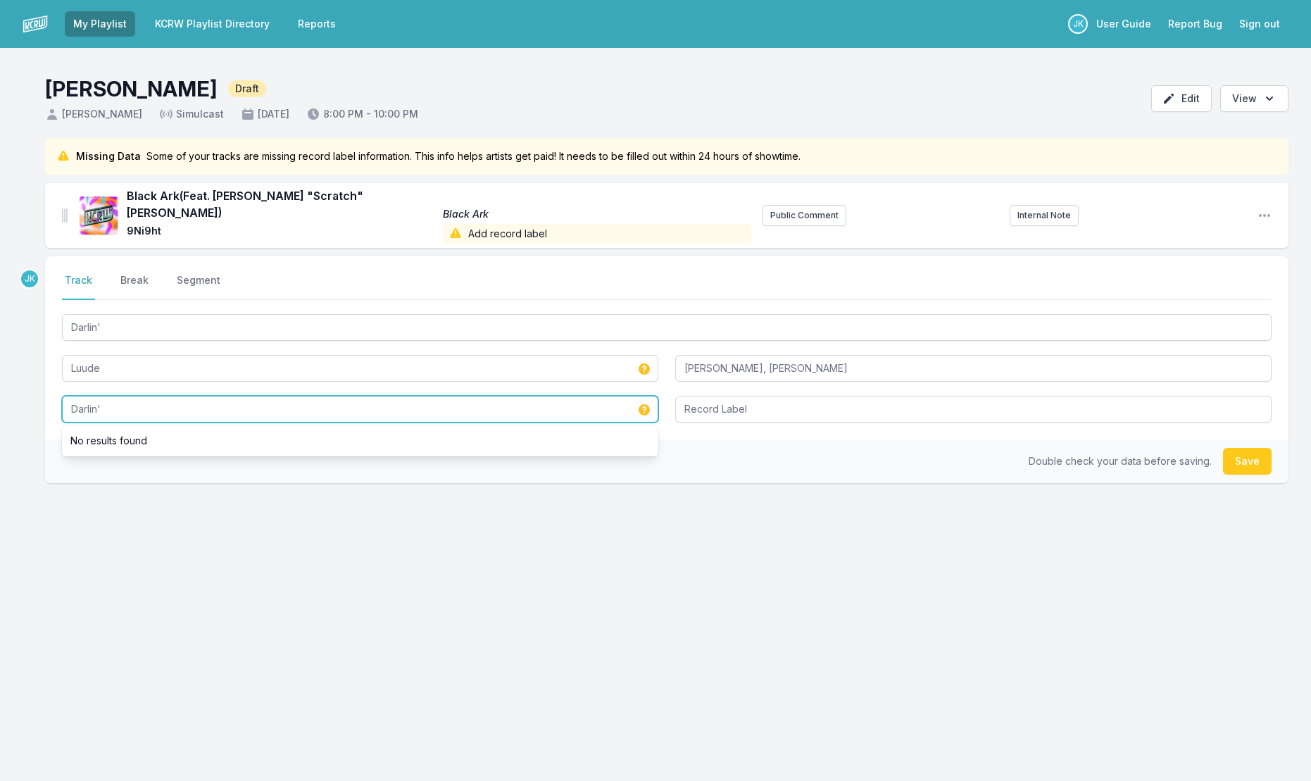
type input "Darlin'"
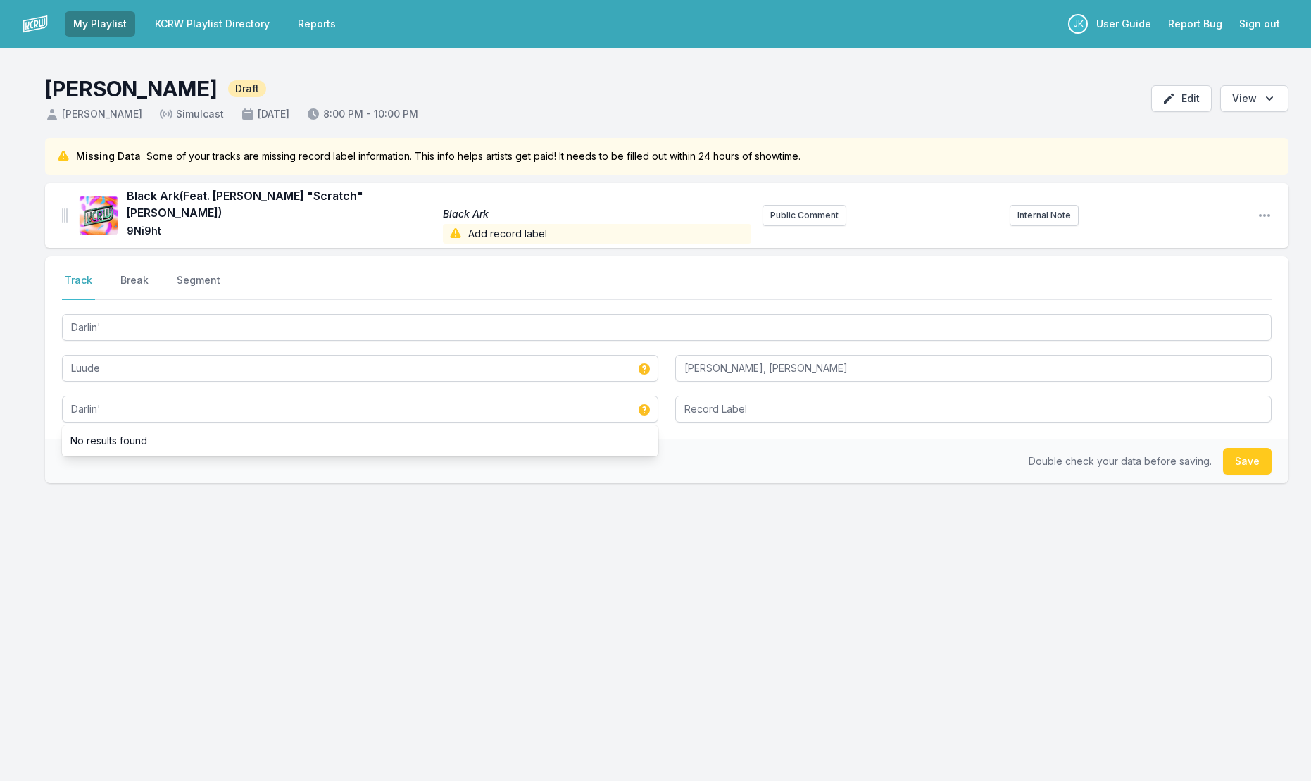
click at [1237, 456] on button "Save" at bounding box center [1247, 461] width 49 height 27
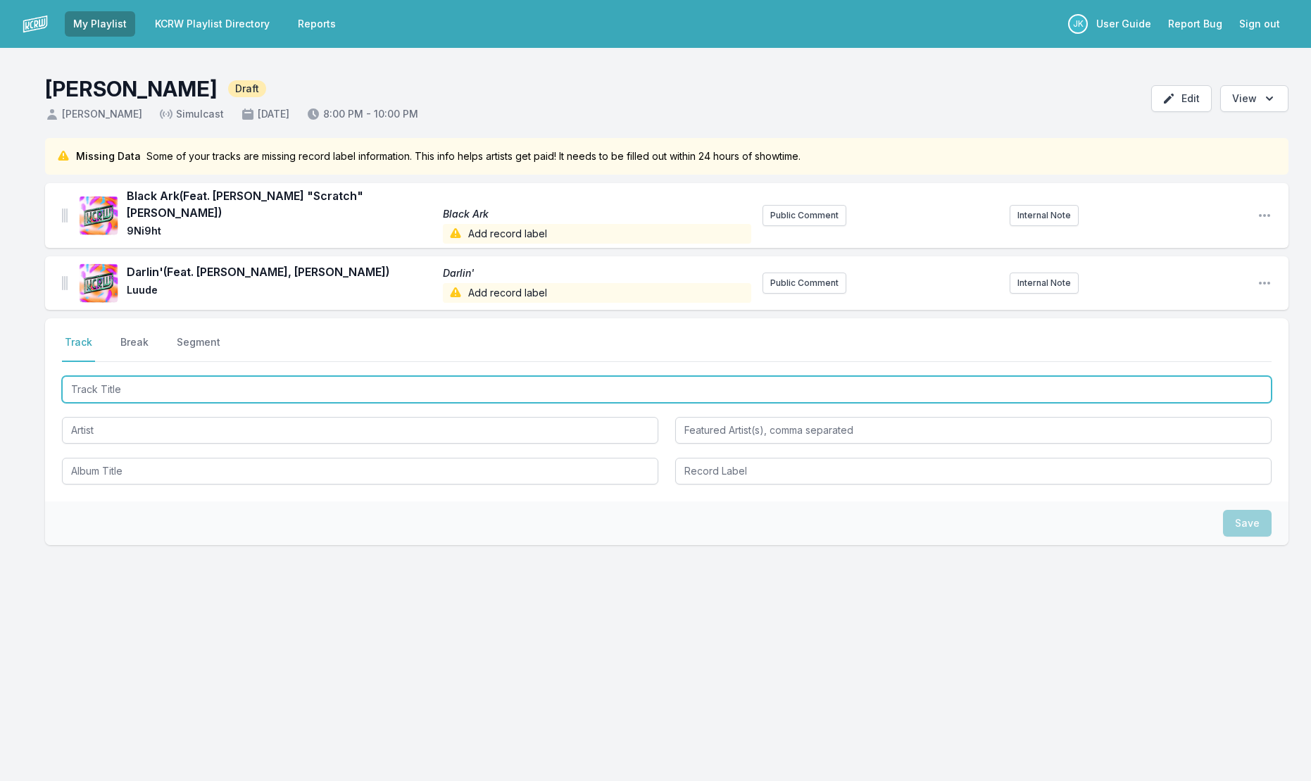
click at [80, 377] on input "Track Title" at bounding box center [666, 389] width 1209 height 27
paste input "[GEOGRAPHIC_DATA]"
type input "[GEOGRAPHIC_DATA]"
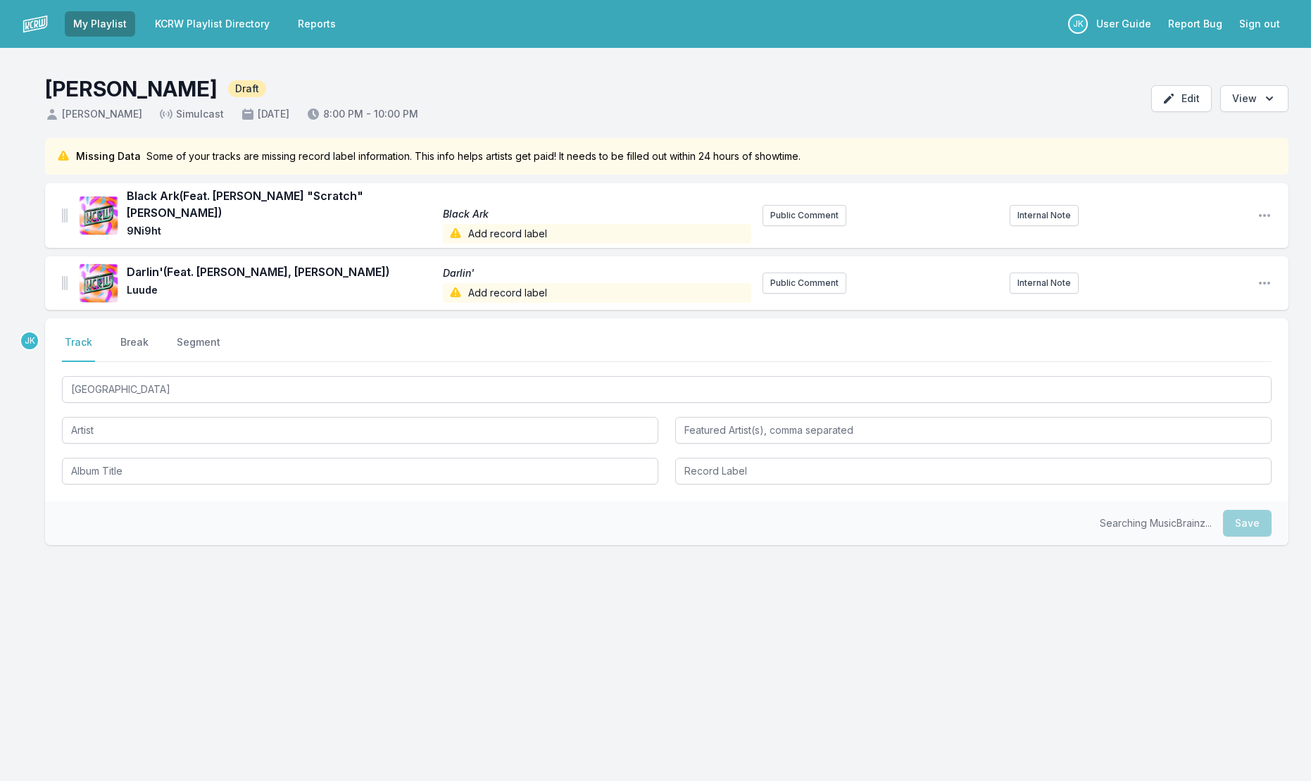
click at [356, 684] on div "My Playlist KCRW Playlist Directory Reports JK User Guide Report Bug Sign out […" at bounding box center [655, 390] width 1311 height 781
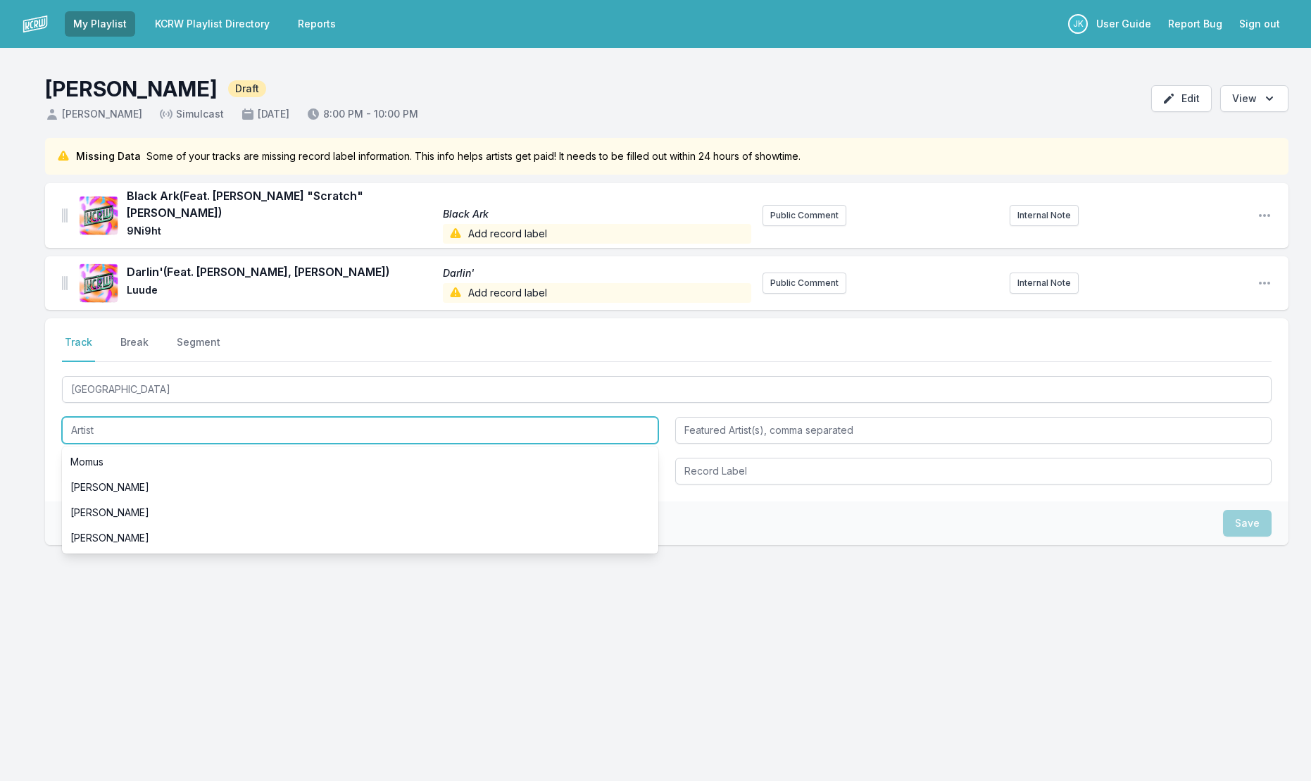
click at [104, 417] on input "Artist" at bounding box center [360, 430] width 596 height 27
paste input "[PERSON_NAME]"
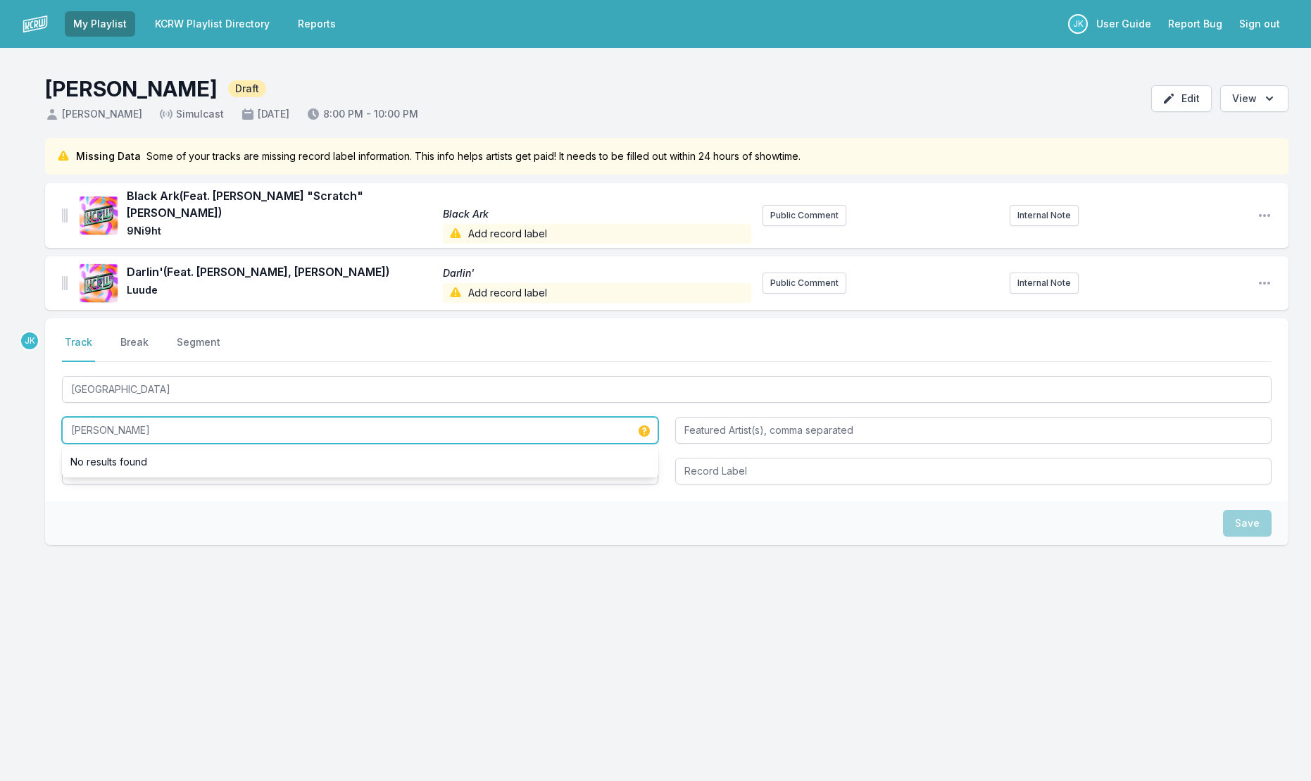
type input "[PERSON_NAME]"
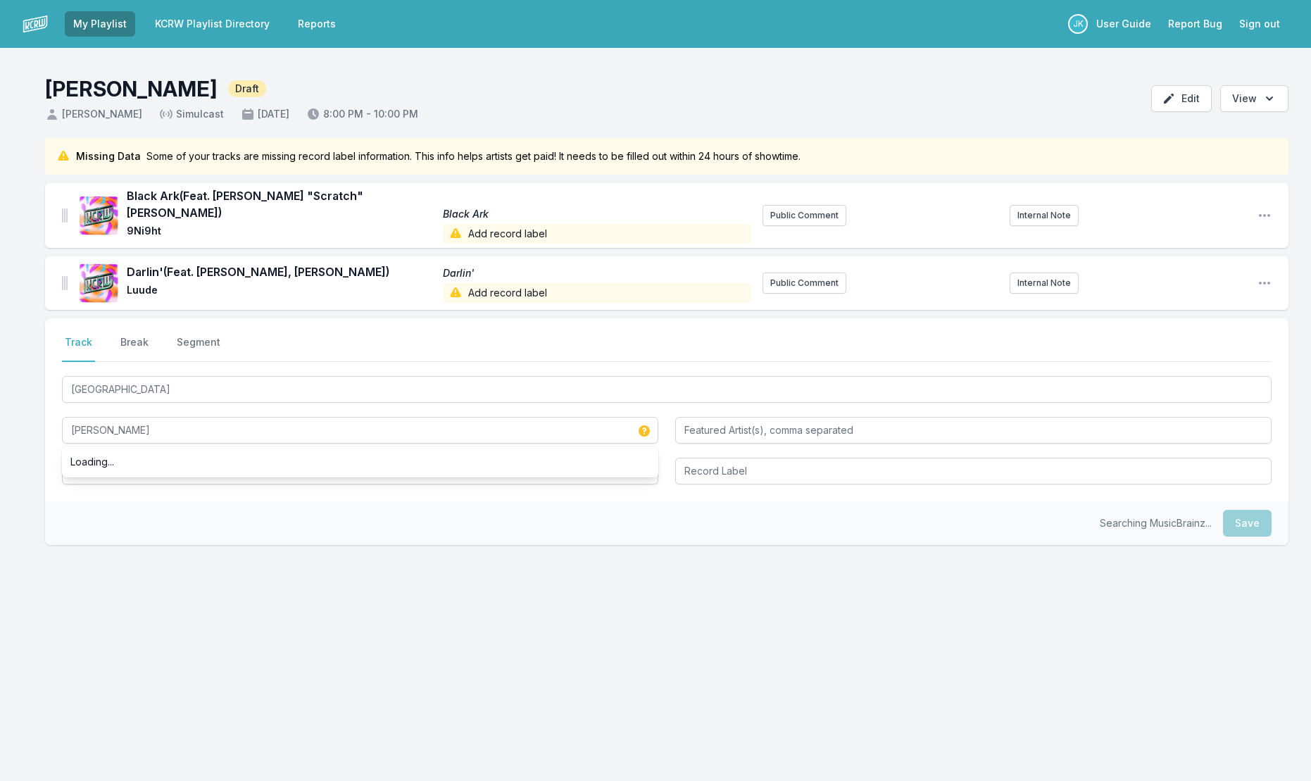
click at [267, 595] on div "Select a tab Track Break Segment Track Break Segment Shaftesbury Avenue [PERSON…" at bounding box center [666, 476] width 1243 height 317
